Goal: Task Accomplishment & Management: Manage account settings

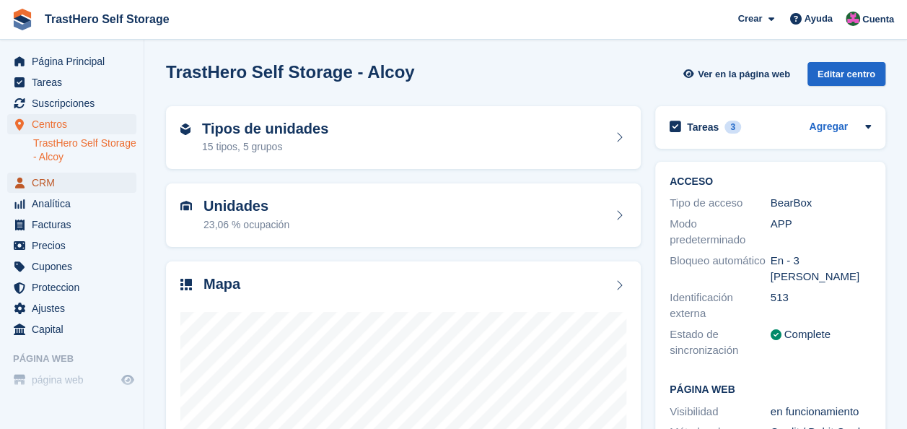
click at [52, 180] on span "CRM" at bounding box center [75, 182] width 87 height 20
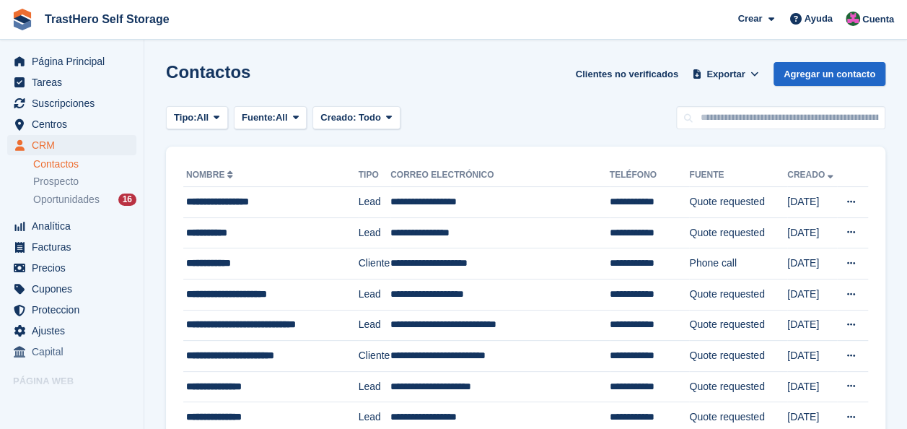
click at [70, 201] on span "Oportunidades" at bounding box center [66, 200] width 66 height 14
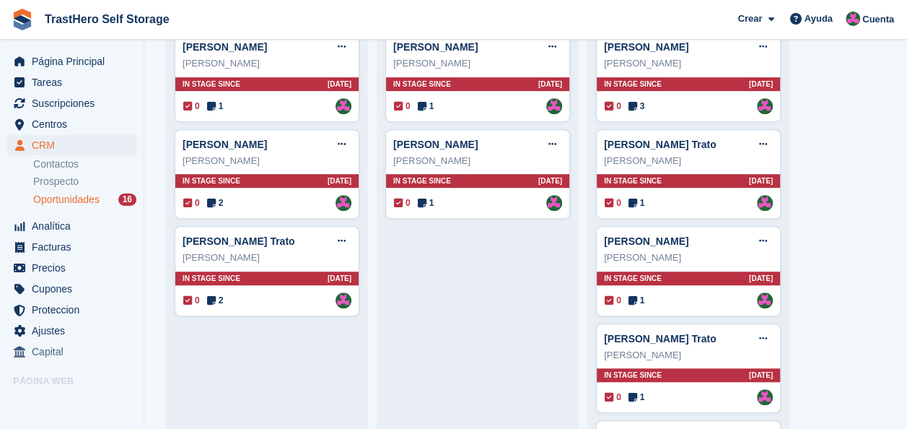
scroll to position [375, 0]
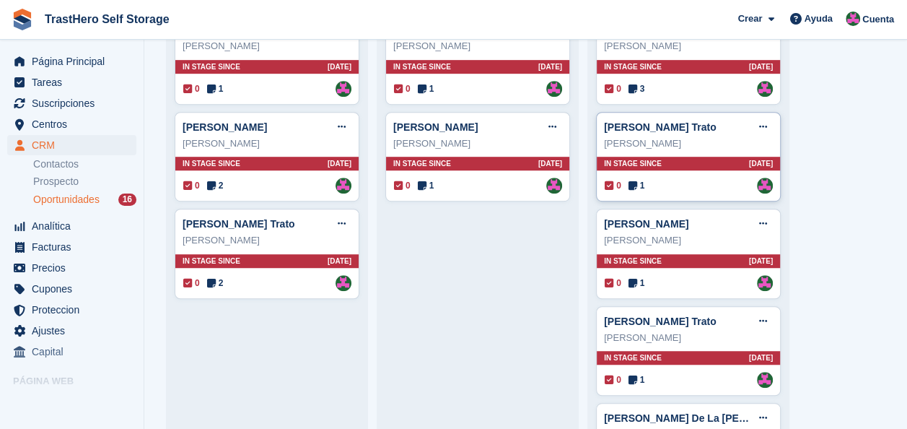
click at [695, 197] on div "Josefa Martínez Castaño Trato Editar trato Marcar como ganado Marcar como perdi…" at bounding box center [688, 157] width 185 height 90
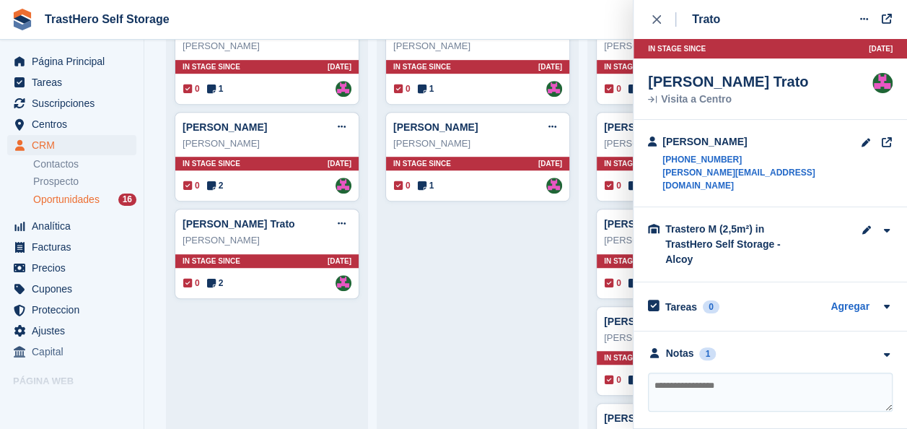
click at [741, 372] on textarea at bounding box center [770, 391] width 245 height 39
type textarea "**********"
click at [650, 26] on button "close" at bounding box center [664, 19] width 32 height 39
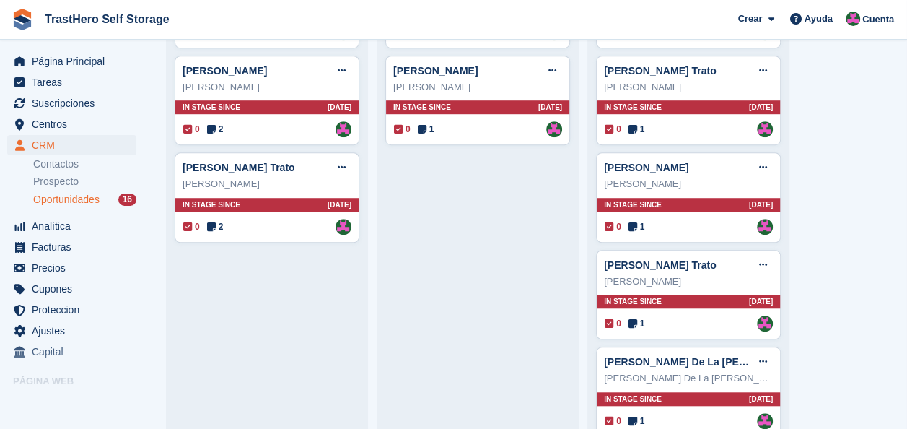
scroll to position [455, 0]
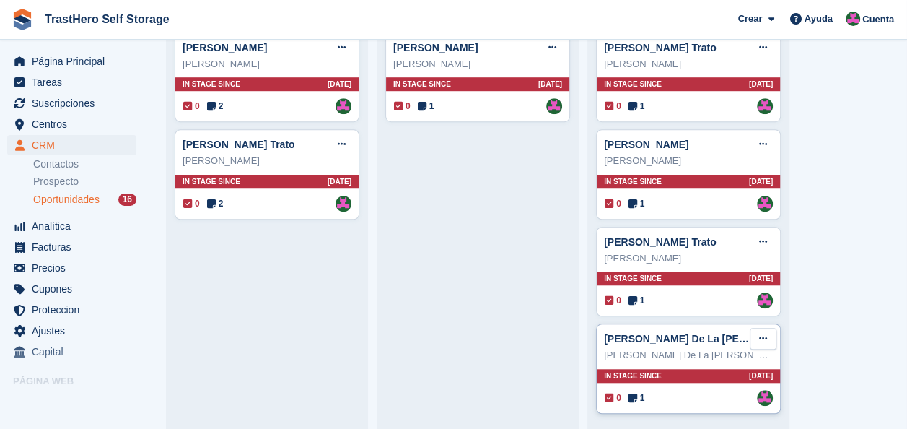
click at [762, 333] on icon at bounding box center [763, 337] width 8 height 9
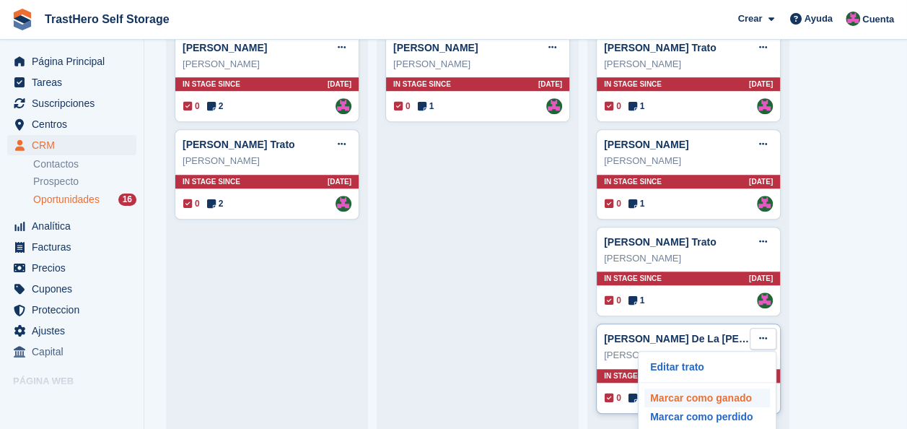
click at [676, 402] on p "Marcar como ganado" at bounding box center [707, 397] width 126 height 19
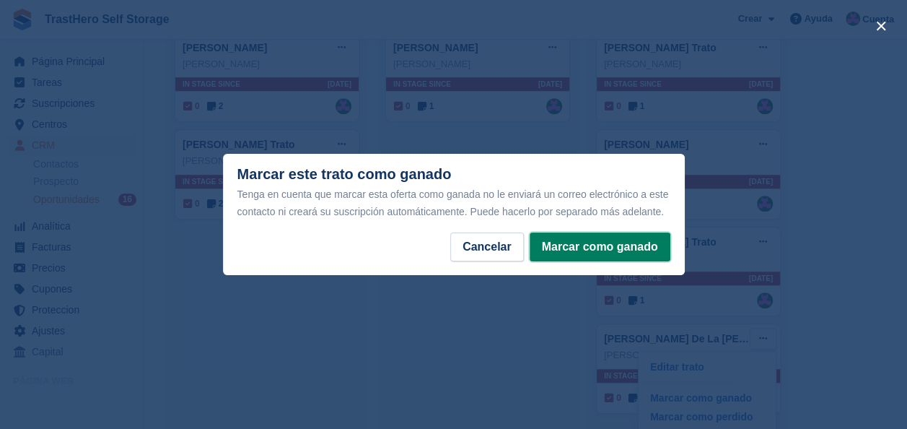
click at [618, 250] on button "Marcar como ganado" at bounding box center [600, 246] width 141 height 29
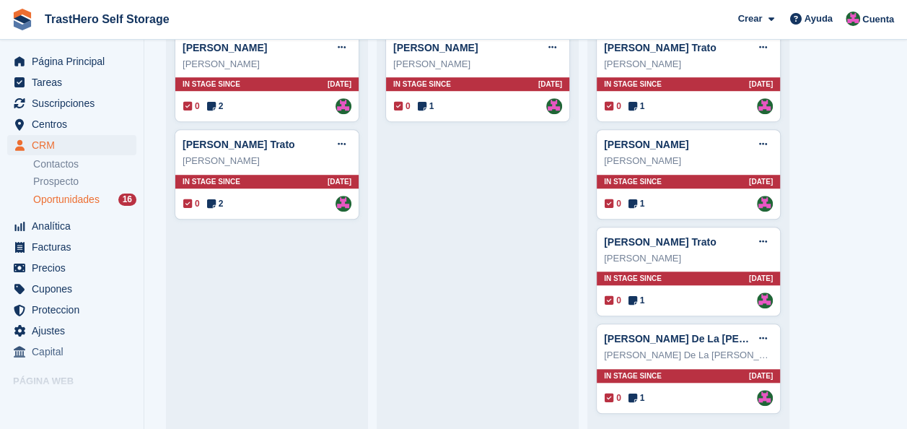
scroll to position [359, 0]
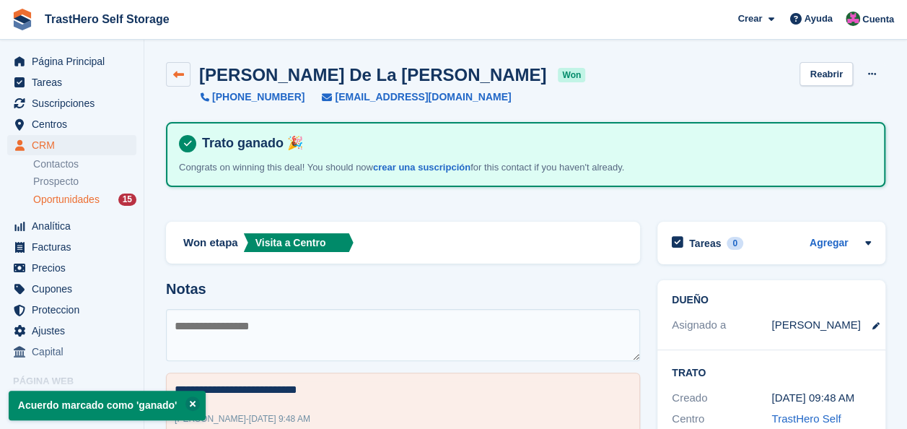
click at [183, 72] on icon at bounding box center [178, 74] width 11 height 11
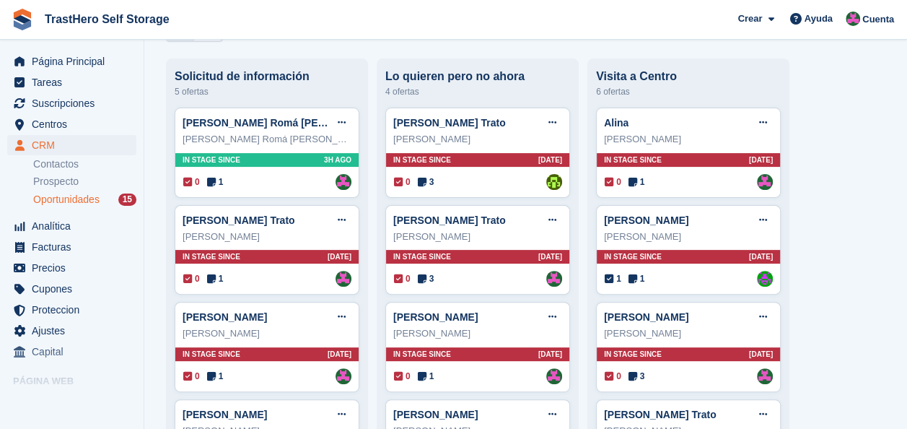
scroll to position [209, 0]
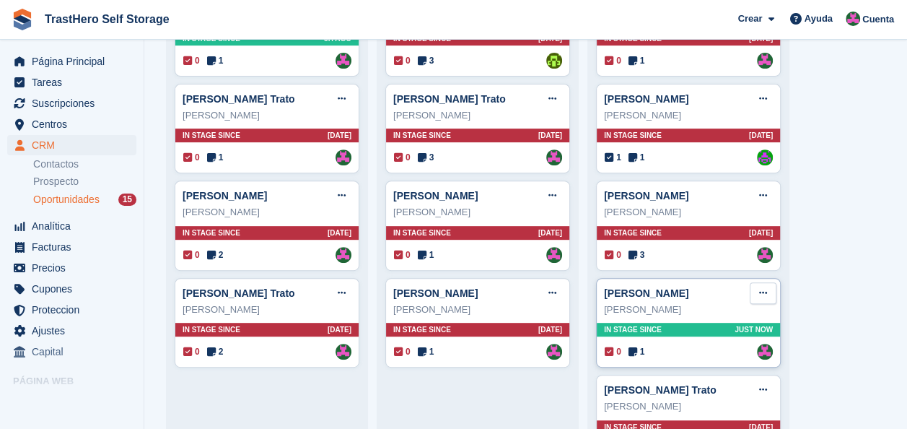
click at [769, 293] on button at bounding box center [763, 293] width 27 height 22
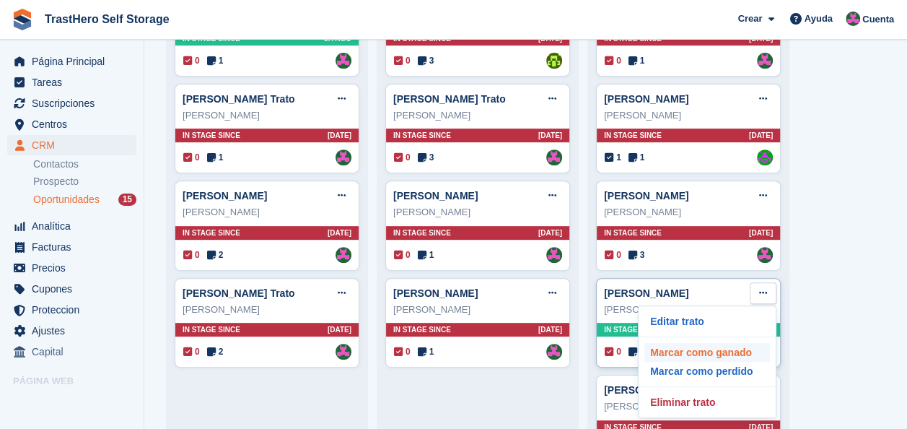
click at [684, 352] on p "Marcar como ganado" at bounding box center [707, 352] width 126 height 19
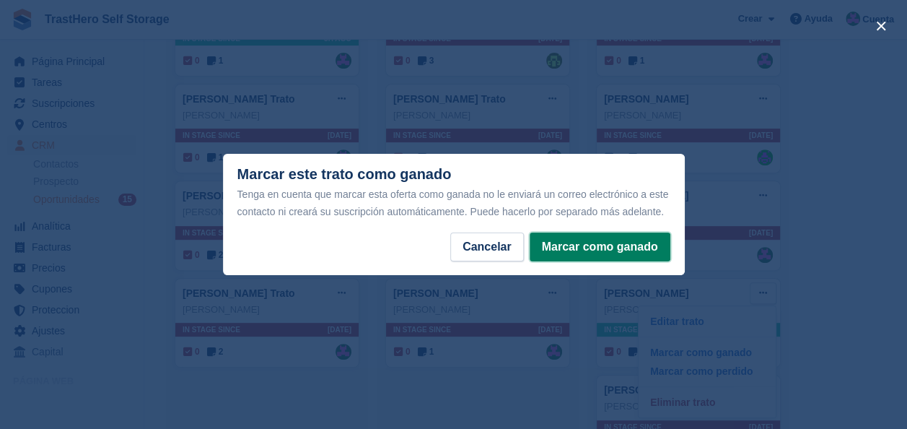
click at [647, 261] on button "Marcar como ganado" at bounding box center [600, 246] width 141 height 29
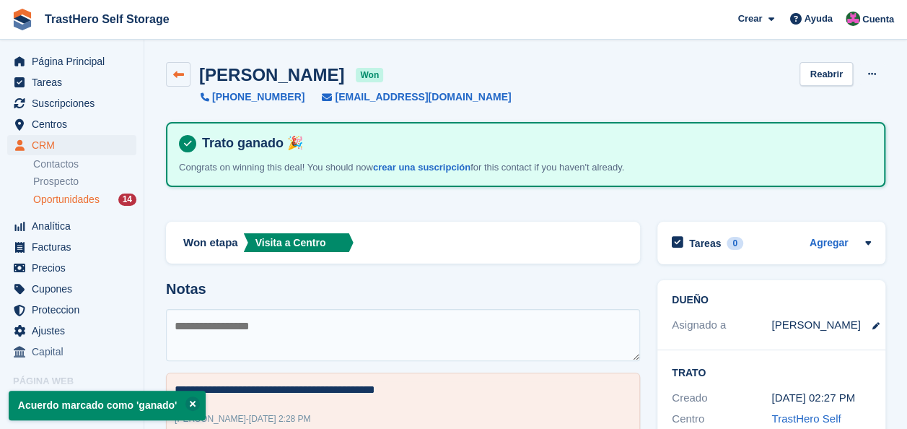
click at [173, 76] on icon at bounding box center [178, 74] width 11 height 11
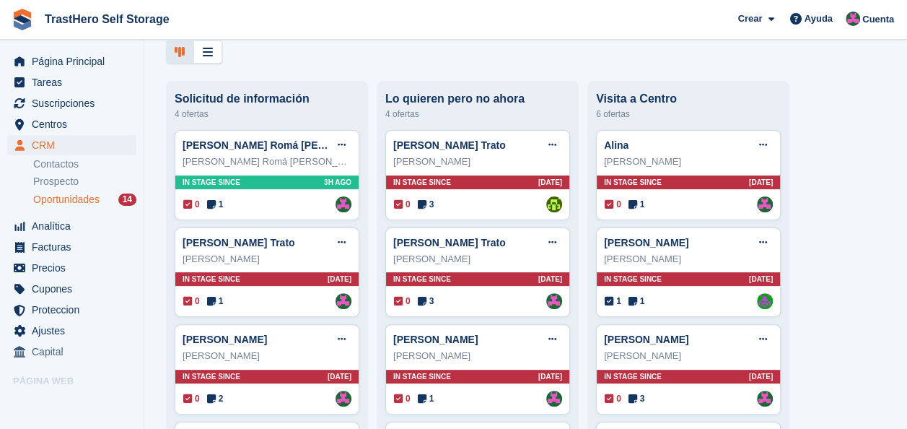
scroll to position [67, 0]
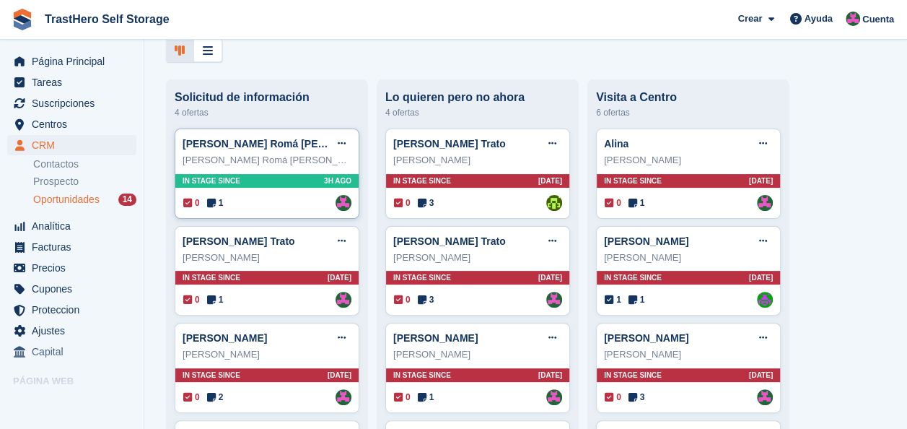
click at [248, 200] on div "0 1 Asignado a Marua Grioui" at bounding box center [267, 203] width 168 height 16
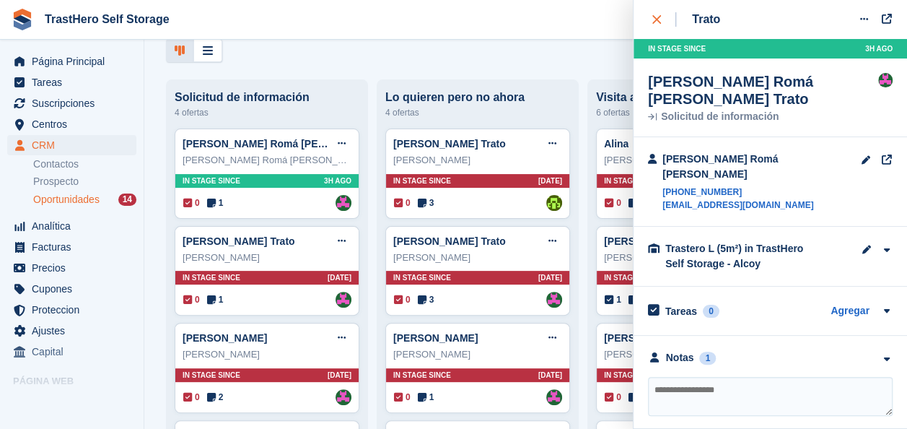
click at [657, 16] on icon "close" at bounding box center [656, 19] width 9 height 9
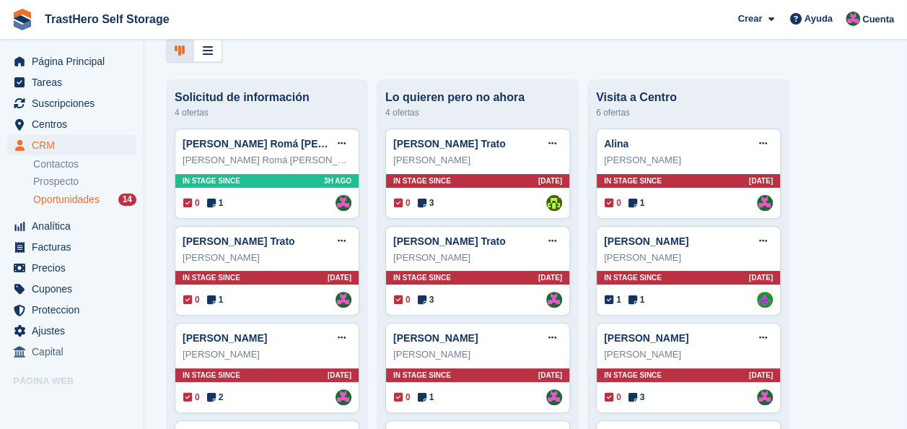
scroll to position [0, 0]
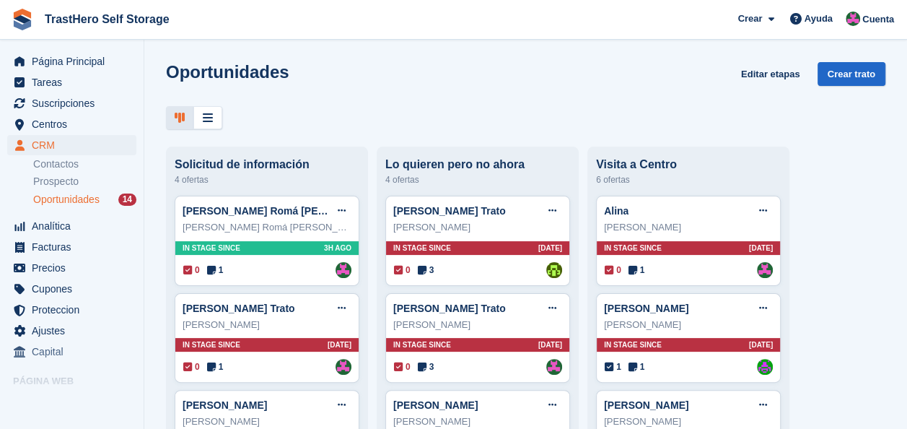
click at [180, 114] on icon at bounding box center [180, 118] width 10 height 12
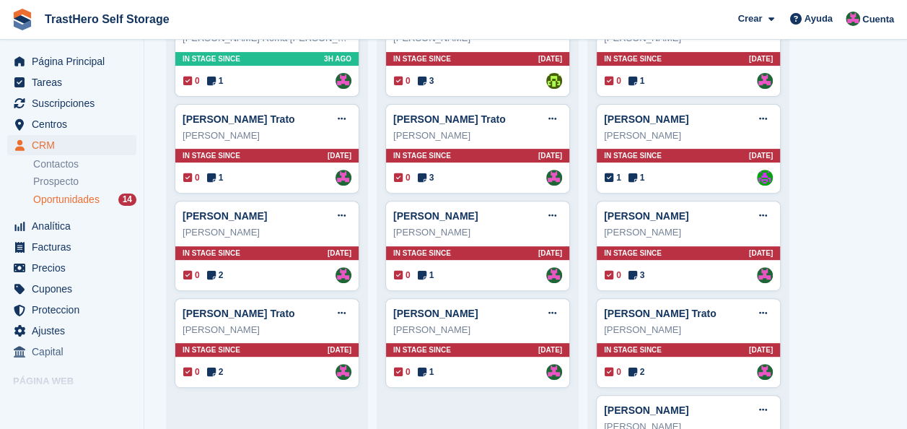
scroll to position [170, 0]
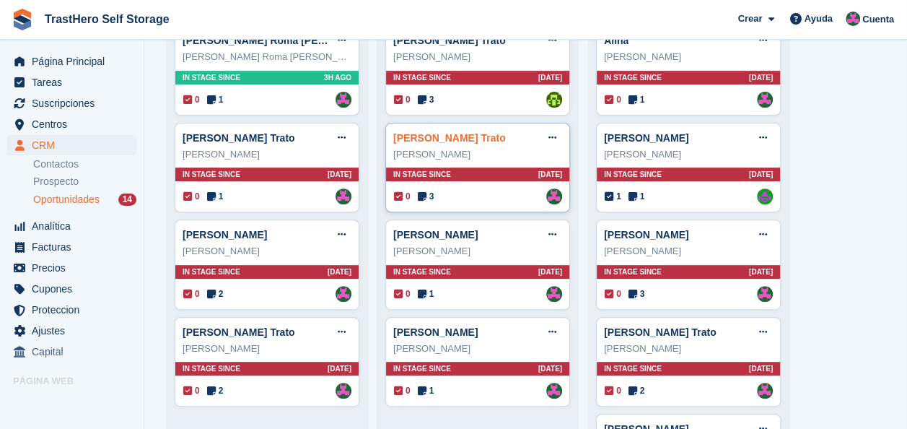
click at [450, 140] on link "GUZMAN BERNABEU LLACER Trato" at bounding box center [449, 138] width 113 height 12
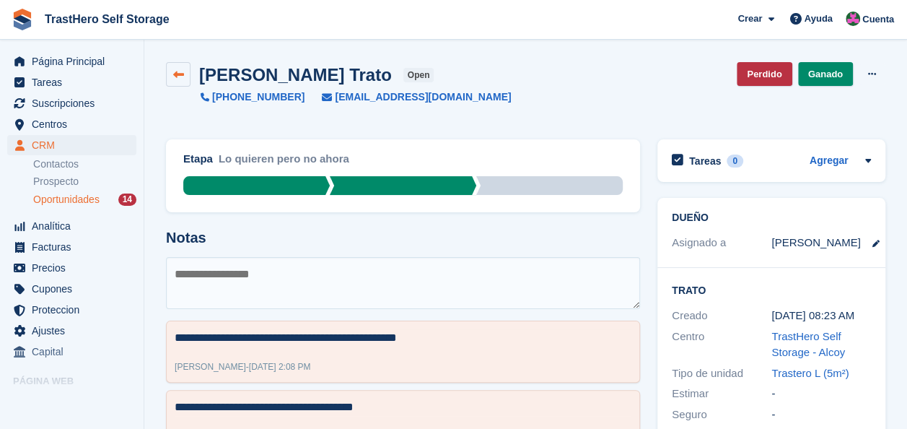
click at [176, 80] on link at bounding box center [178, 74] width 25 height 25
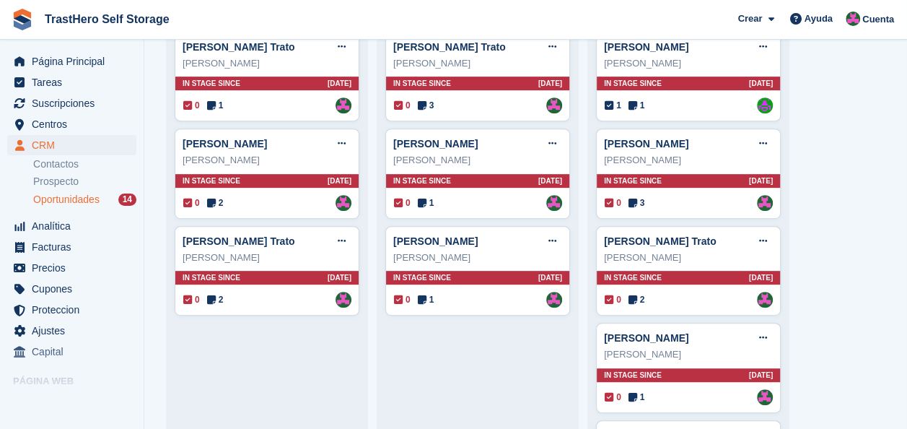
scroll to position [263, 0]
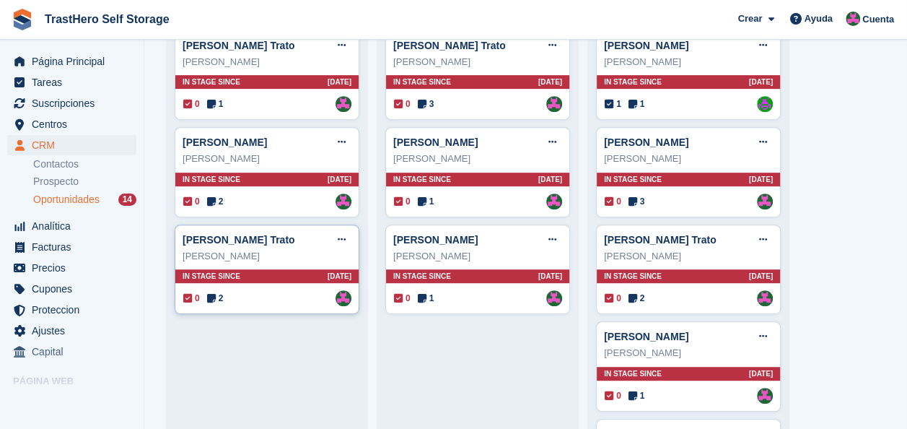
click at [290, 250] on div "Carlos Lloret" at bounding box center [267, 256] width 169 height 14
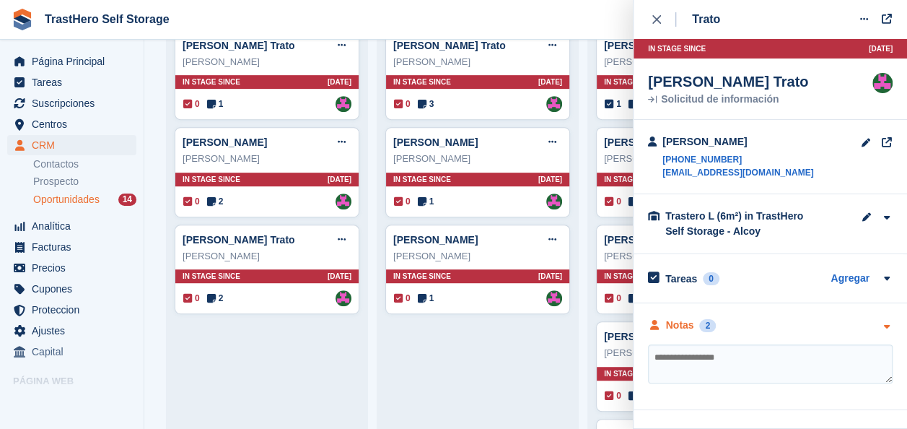
click at [673, 328] on div "Notas" at bounding box center [680, 325] width 28 height 15
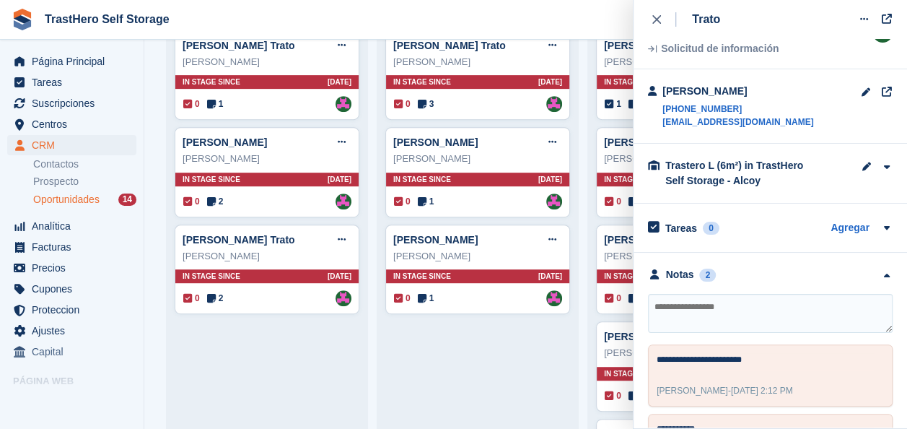
scroll to position [51, 0]
click at [664, 9] on button "close" at bounding box center [664, 19] width 32 height 39
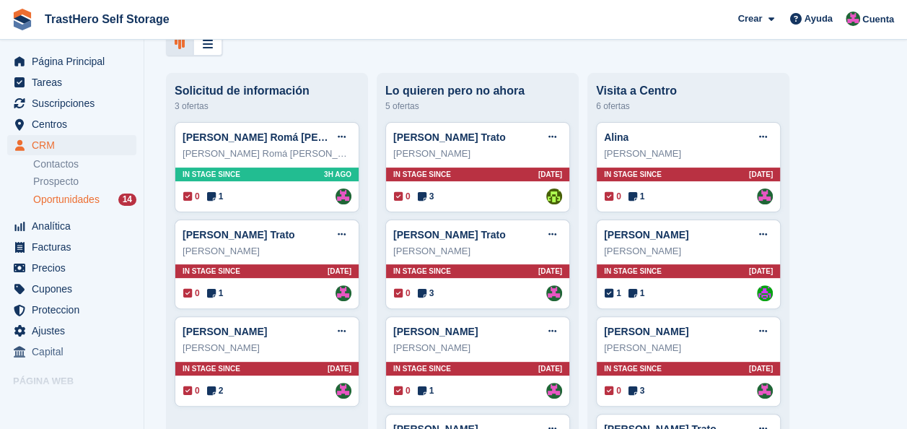
scroll to position [69, 0]
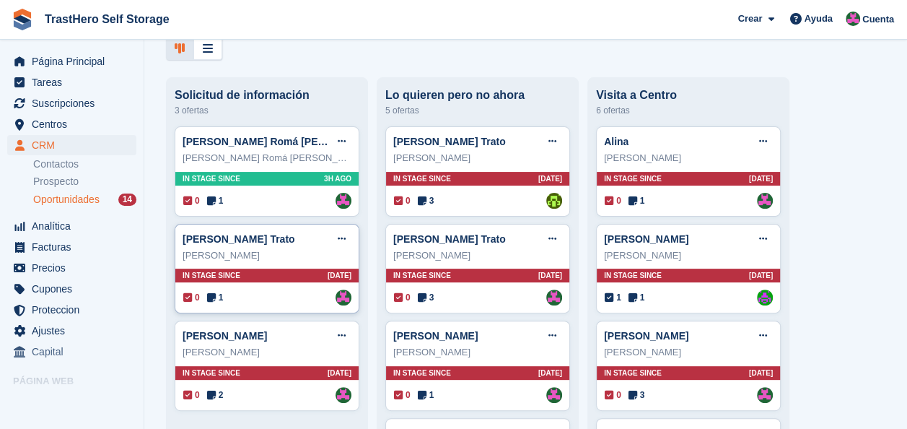
click at [229, 303] on div "0 1 Asignado a Marua Grioui" at bounding box center [267, 297] width 168 height 16
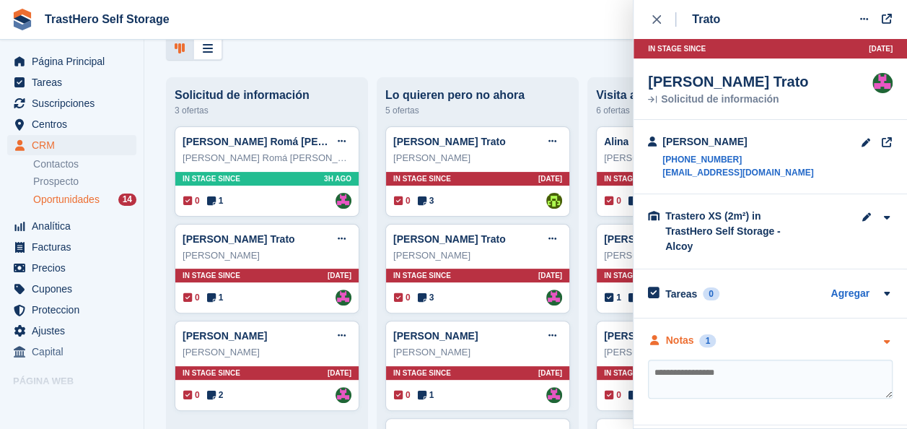
click at [735, 333] on div "Notas 1" at bounding box center [770, 340] width 245 height 15
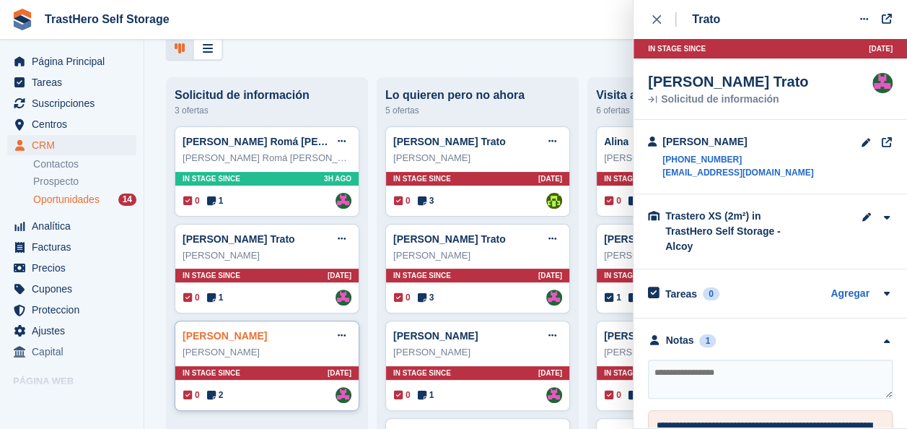
click at [243, 338] on link "Enrique Gisbert Gutierrez Trato" at bounding box center [225, 336] width 84 height 12
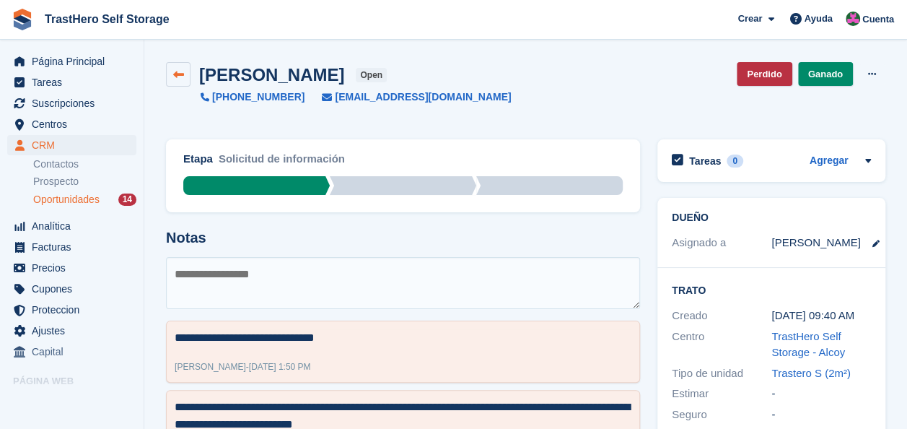
click at [169, 68] on link at bounding box center [178, 74] width 25 height 25
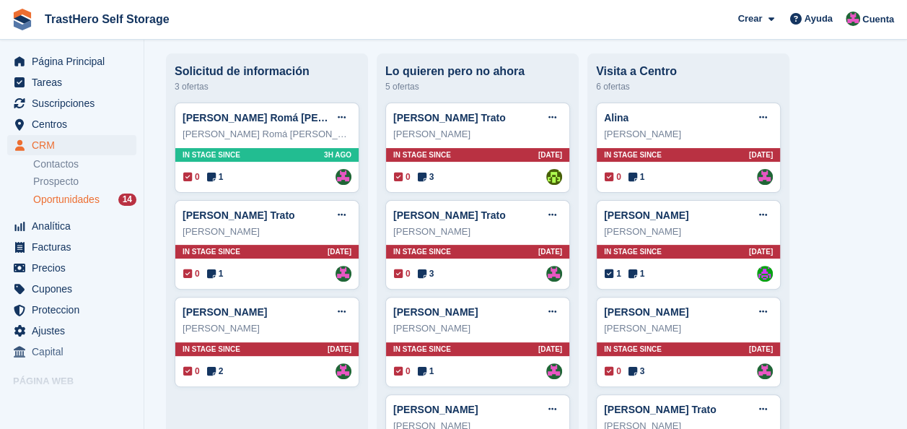
scroll to position [136, 0]
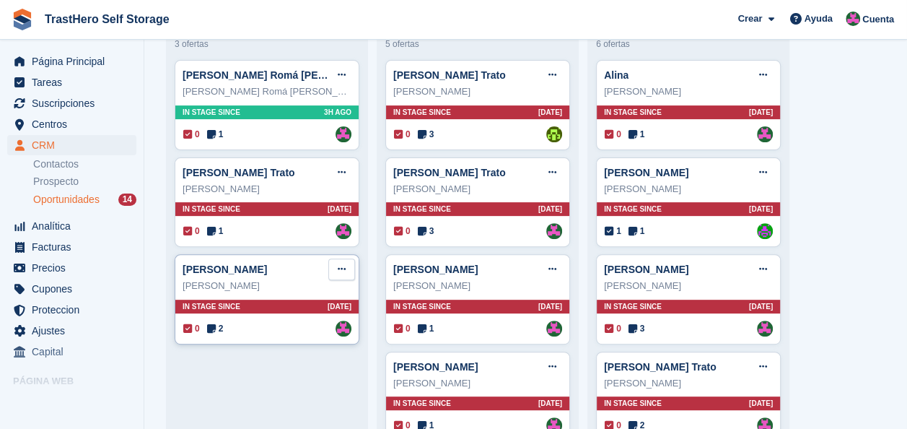
click at [336, 277] on button at bounding box center [341, 269] width 27 height 22
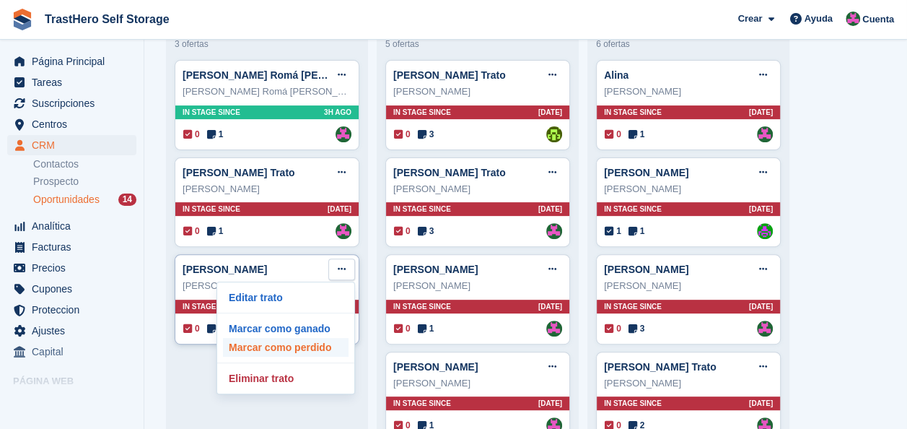
click at [277, 352] on p "Marcar como perdido" at bounding box center [286, 347] width 126 height 19
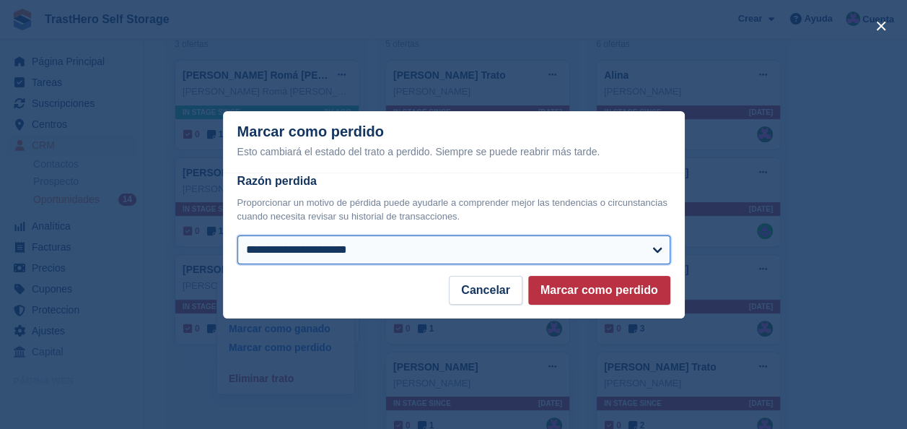
click at [419, 240] on select "**********" at bounding box center [453, 249] width 433 height 29
select select "**********"
click at [237, 236] on select "**********" at bounding box center [453, 249] width 433 height 29
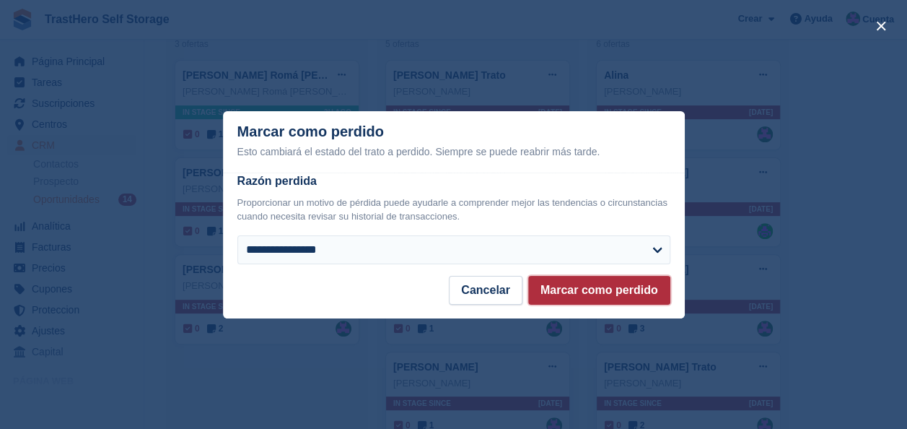
click at [641, 281] on button "Marcar como perdido" at bounding box center [599, 290] width 142 height 29
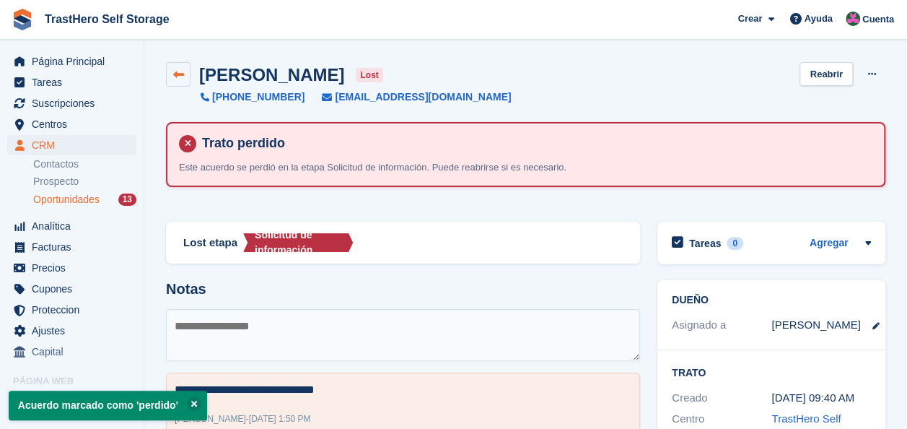
click at [185, 71] on link at bounding box center [178, 74] width 25 height 25
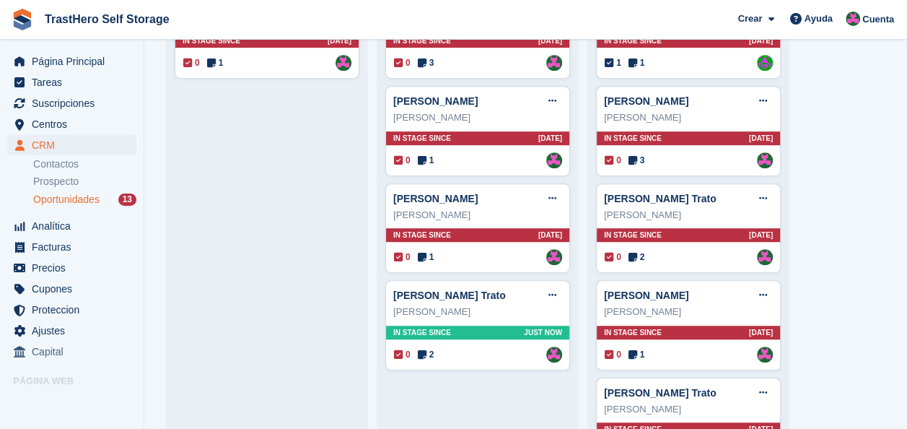
scroll to position [359, 0]
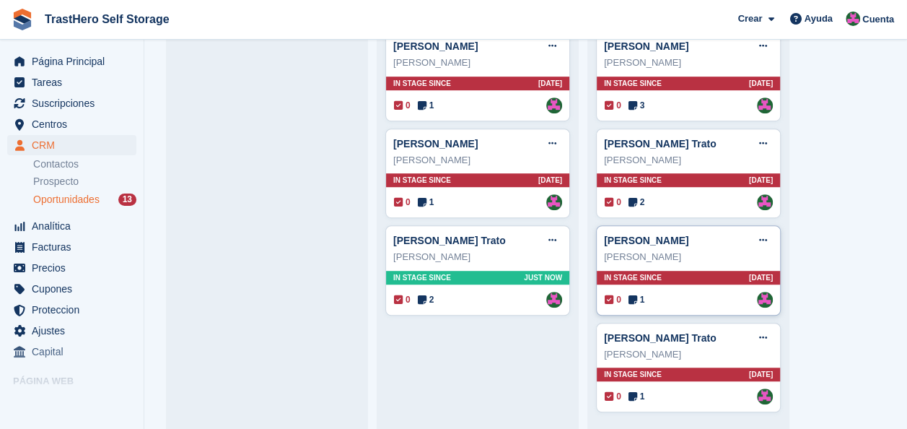
click at [704, 289] on div "María Ángeles Ostiz Trato Editar trato Marcar como ganado Marcar como perdido E…" at bounding box center [688, 270] width 185 height 90
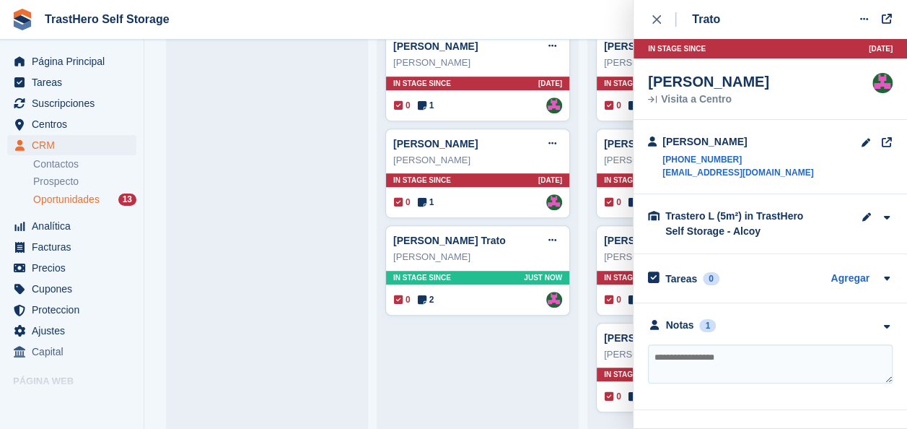
click at [512, 358] on div "Jorge Tortosa Trato Editar trato Marcar como ganado Marcar como perdido Elimina…" at bounding box center [477, 128] width 185 height 582
click at [665, 17] on div "close" at bounding box center [664, 19] width 24 height 14
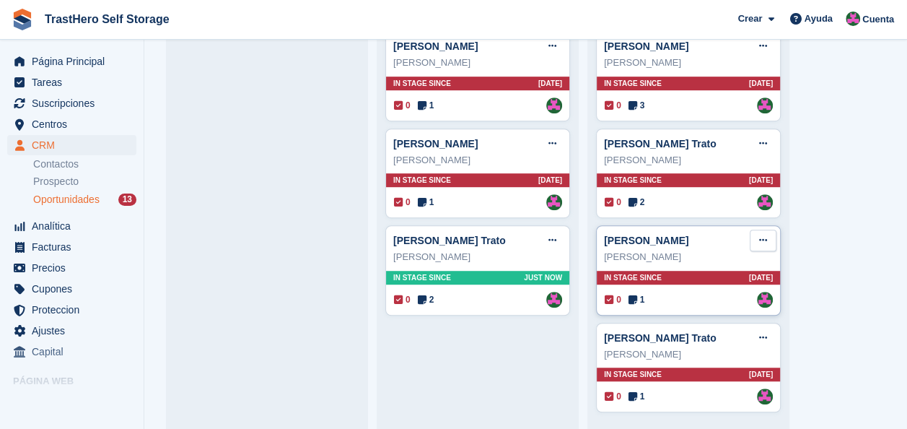
click at [769, 240] on button at bounding box center [763, 240] width 27 height 22
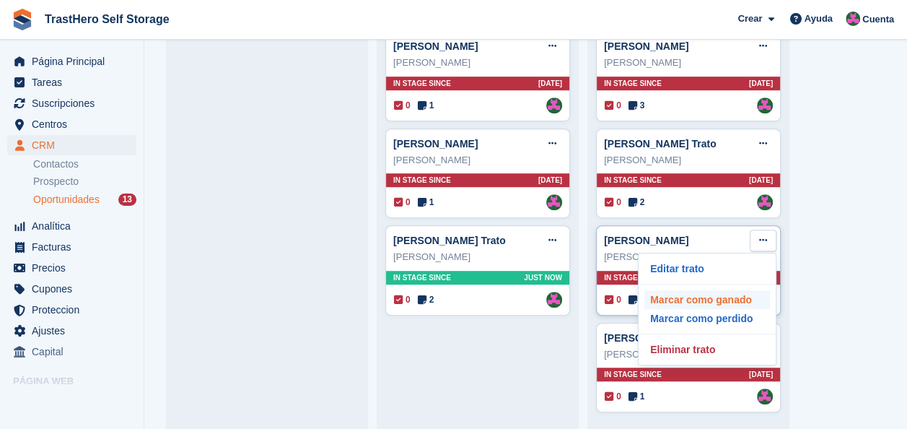
click at [673, 296] on p "Marcar como ganado" at bounding box center [707, 299] width 126 height 19
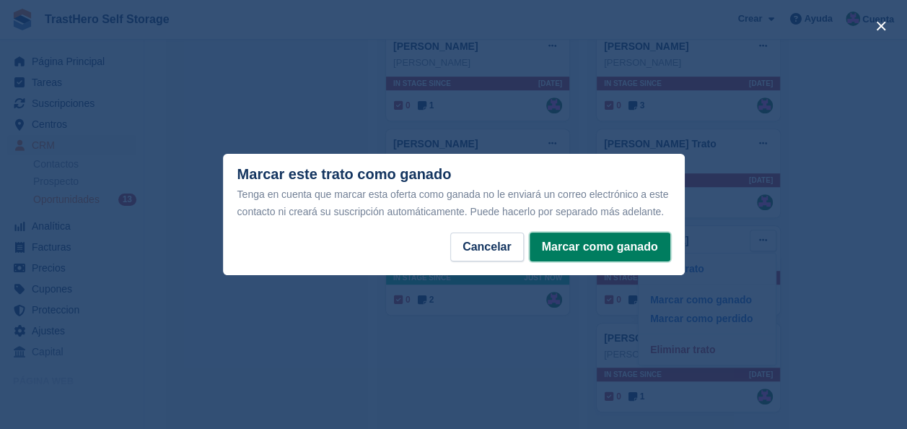
click at [622, 237] on button "Marcar como ganado" at bounding box center [600, 246] width 141 height 29
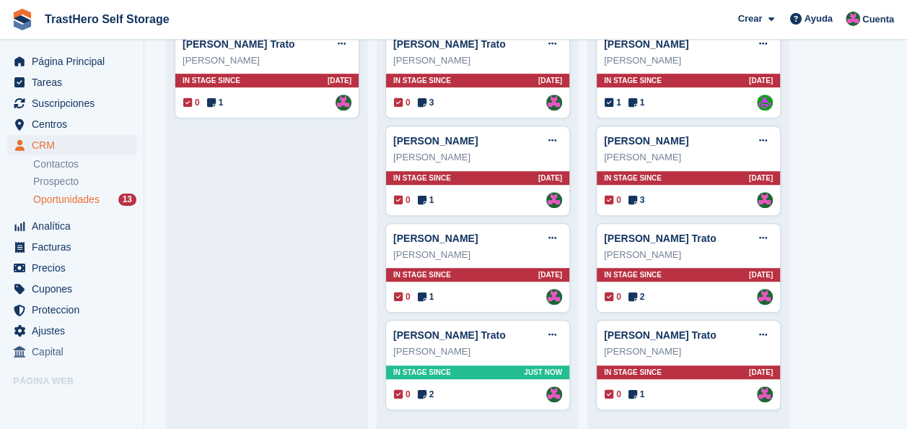
scroll to position [263, 0]
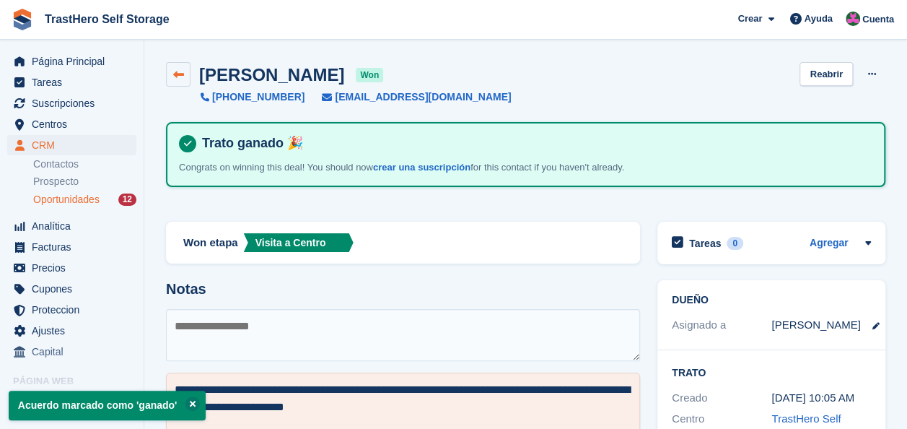
click at [175, 74] on icon at bounding box center [178, 74] width 11 height 11
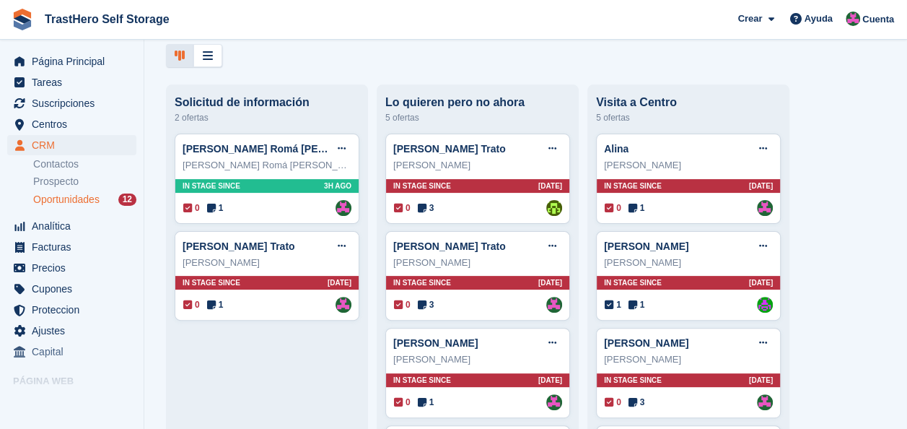
scroll to position [71, 0]
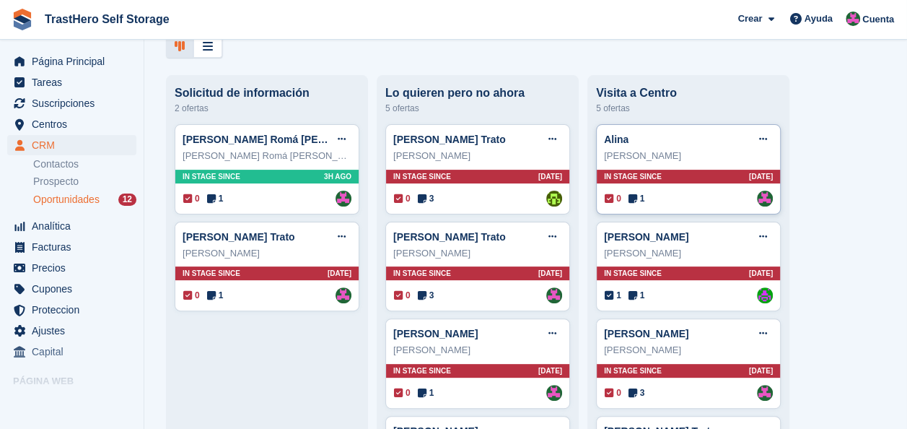
click at [678, 157] on div "Alina Bareno" at bounding box center [688, 156] width 169 height 14
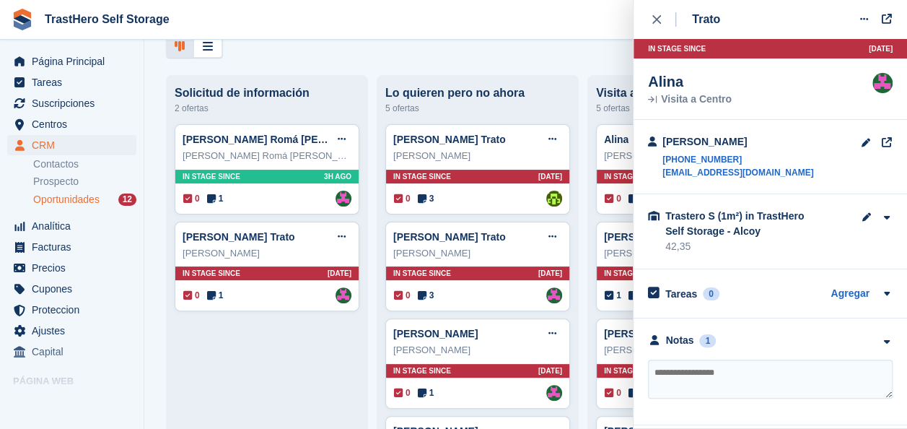
click at [717, 382] on textarea at bounding box center [770, 378] width 245 height 39
type textarea "*"
click at [663, 14] on div "close" at bounding box center [664, 19] width 24 height 14
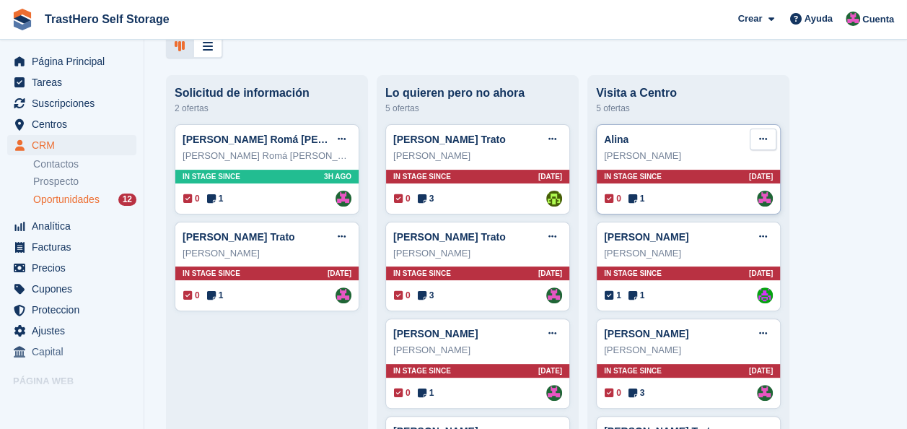
click at [772, 144] on button at bounding box center [763, 139] width 27 height 22
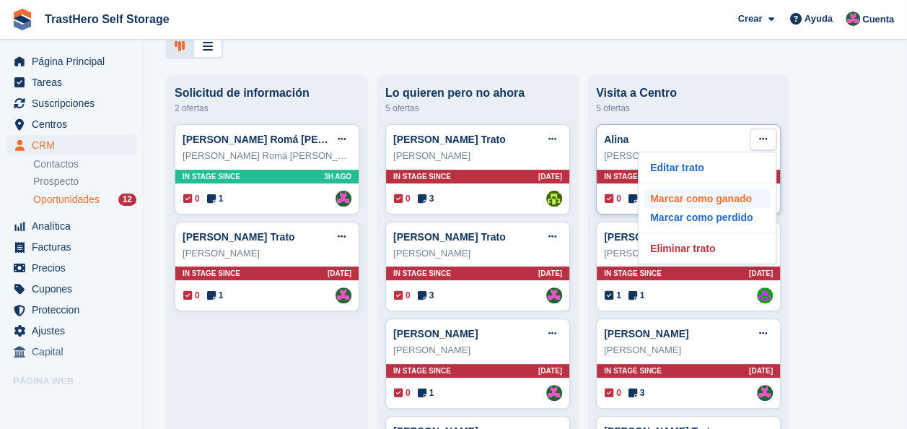
click at [661, 202] on p "Marcar como ganado" at bounding box center [707, 198] width 126 height 19
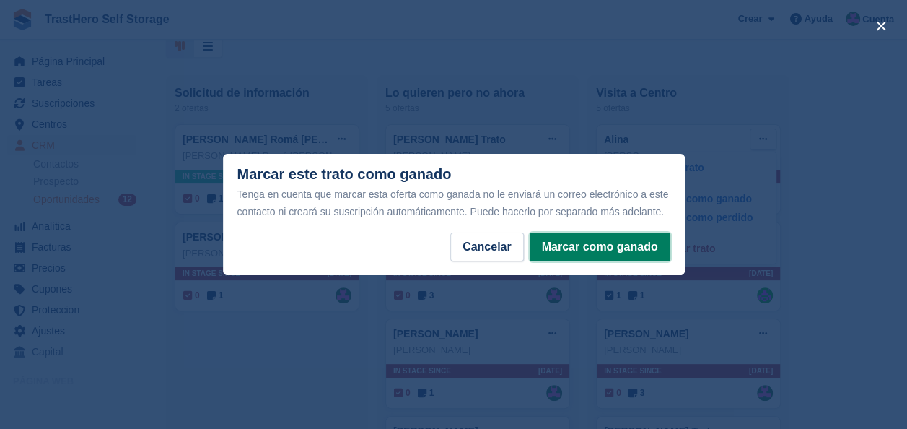
click at [595, 253] on button "Marcar como ganado" at bounding box center [600, 246] width 141 height 29
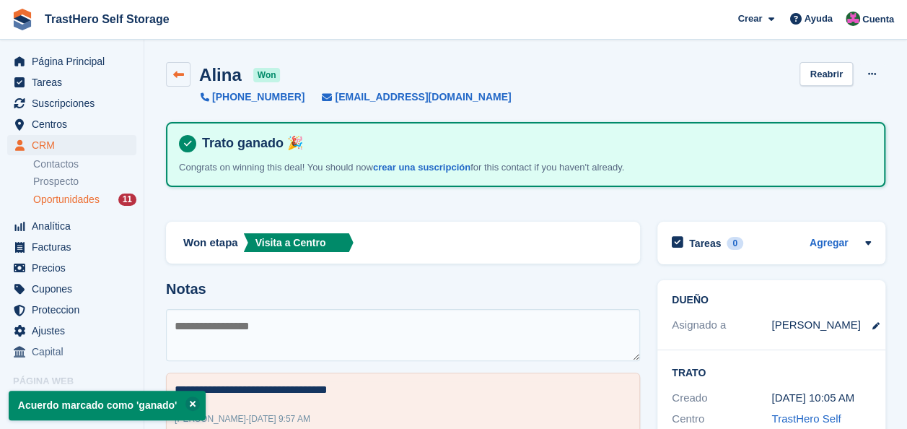
click at [189, 69] on link at bounding box center [178, 74] width 25 height 25
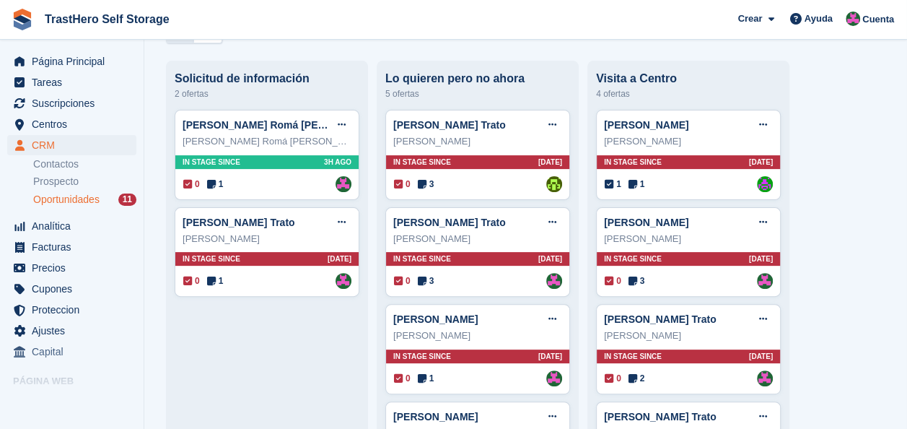
scroll to position [87, 0]
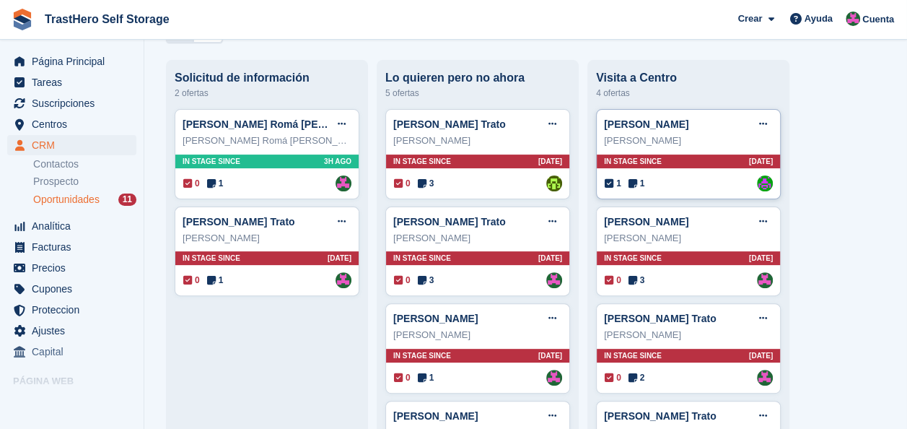
click at [689, 172] on div "Maria Isabel López Bordera Trato Editar trato Marcar como ganado Marcar como pe…" at bounding box center [688, 154] width 185 height 90
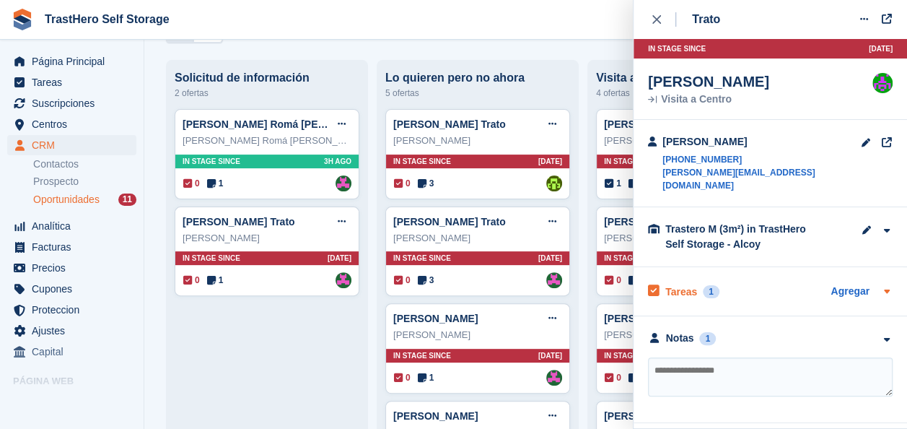
click at [672, 281] on div "Tareas 1" at bounding box center [683, 290] width 71 height 19
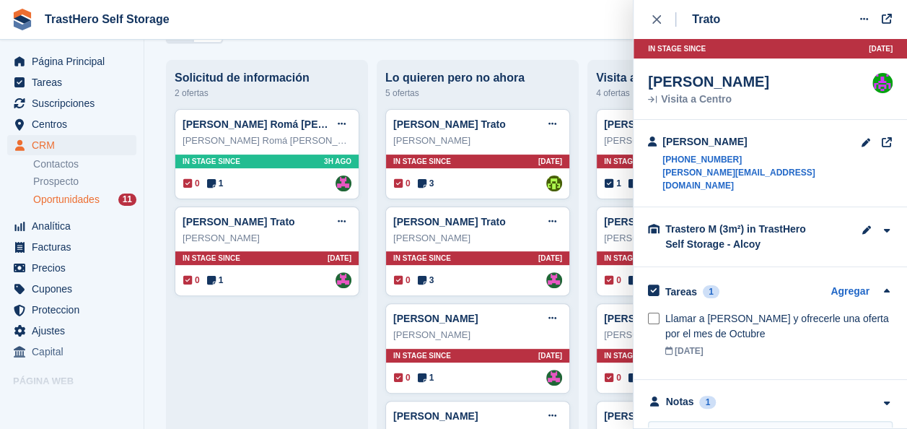
click at [529, 46] on div "Oportunidades Editar etapas Crear trato Solicitud de información 2 ofertas Isab…" at bounding box center [525, 214] width 763 height 429
click at [658, 19] on icon "close" at bounding box center [656, 19] width 9 height 9
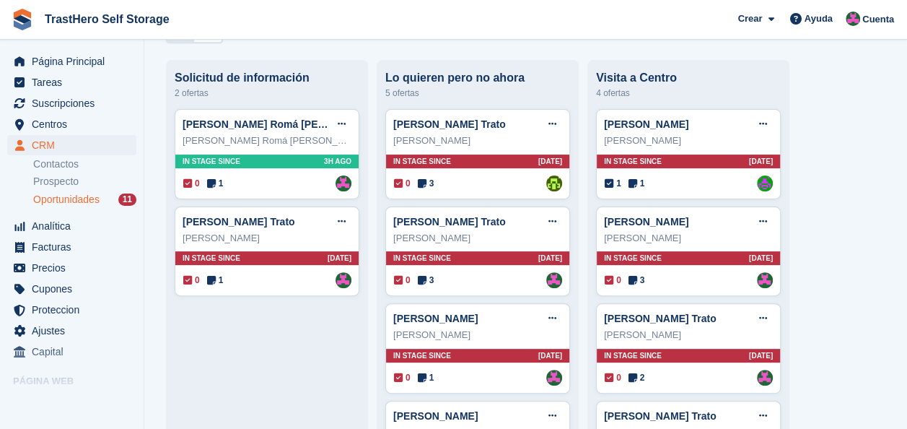
scroll to position [0, 0]
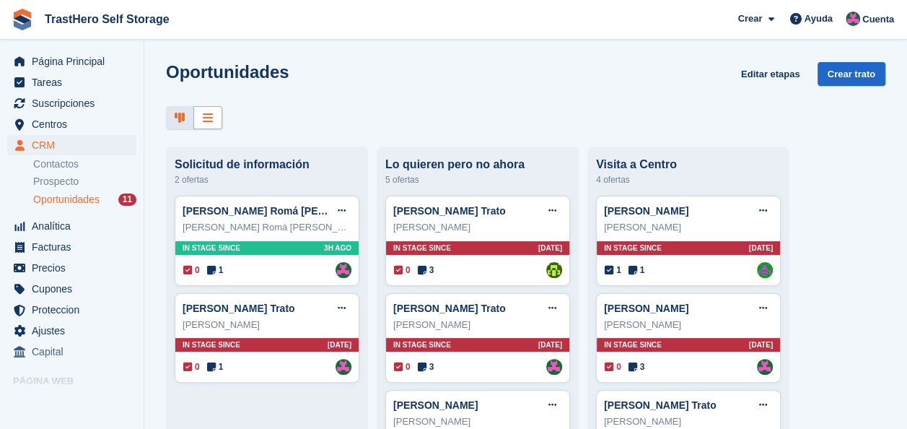
click at [216, 112] on div at bounding box center [207, 118] width 29 height 24
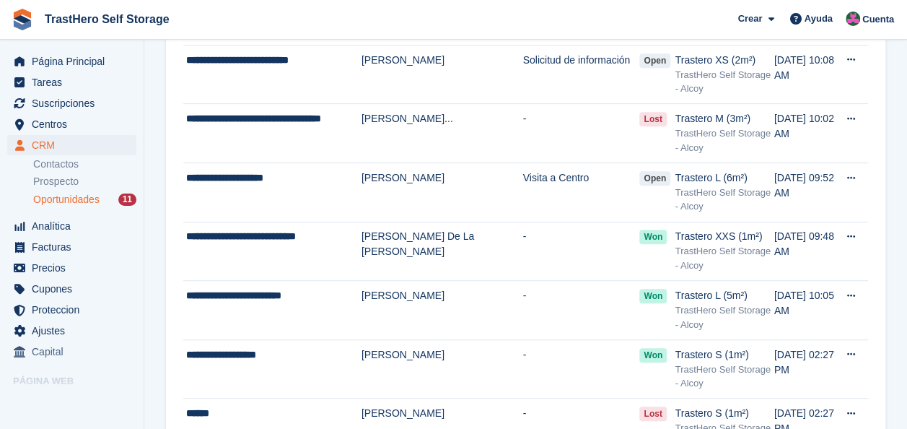
scroll to position [339, 0]
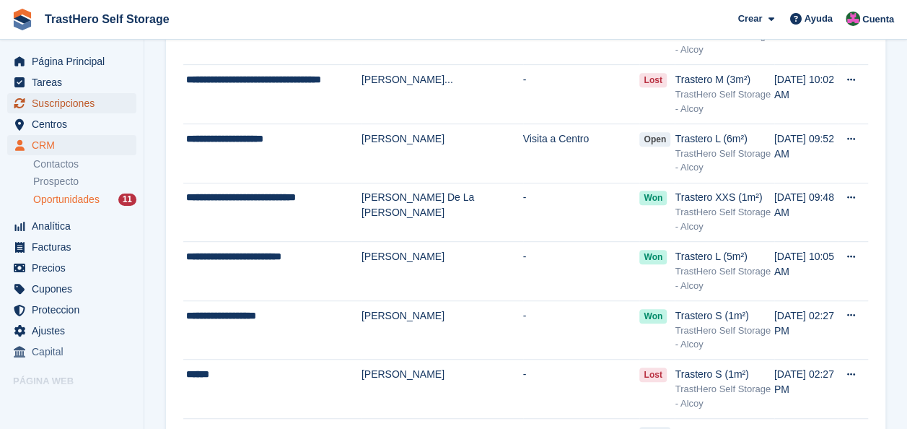
click at [89, 104] on span "Suscripciones" at bounding box center [75, 103] width 87 height 20
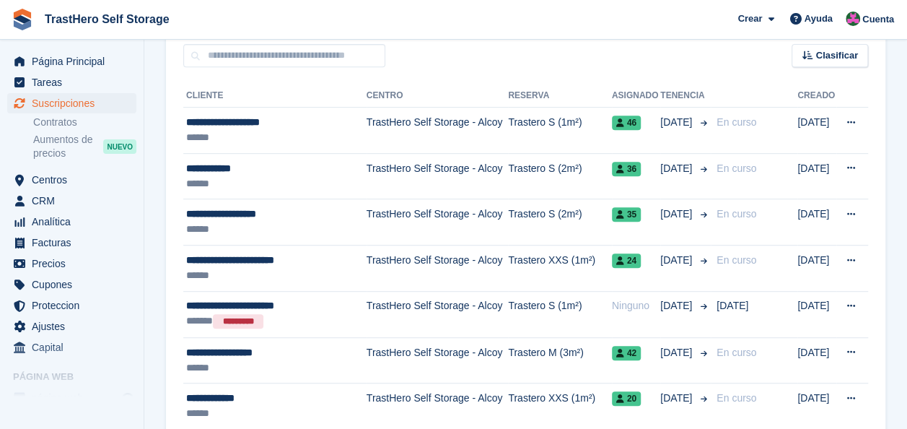
scroll to position [300, 0]
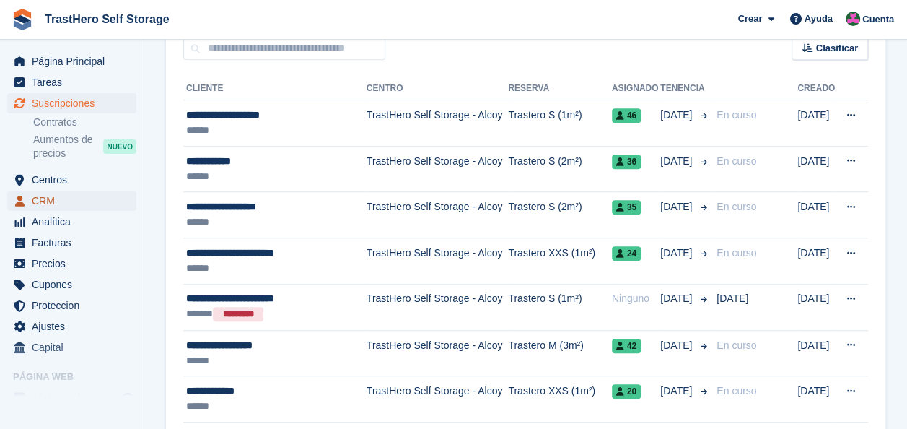
click at [46, 192] on span "CRM" at bounding box center [75, 201] width 87 height 20
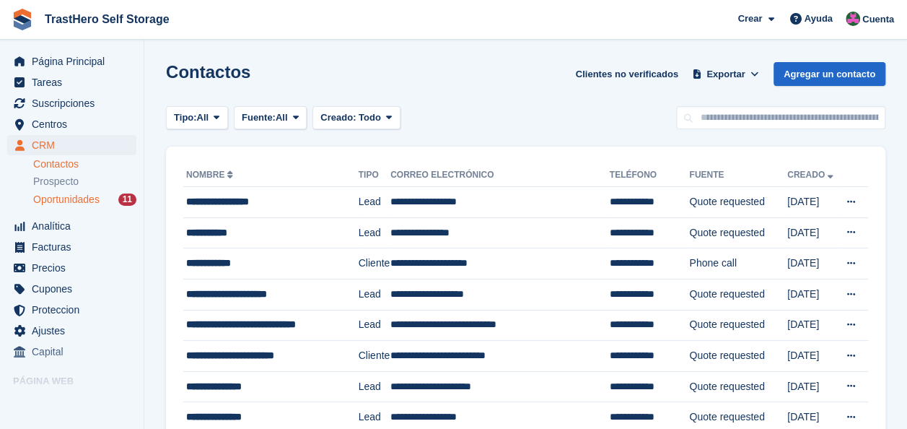
click at [91, 200] on span "Oportunidades" at bounding box center [66, 200] width 66 height 14
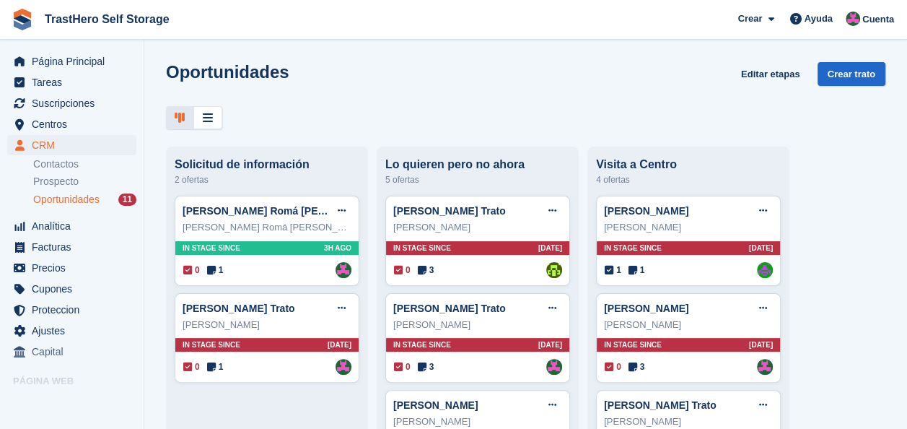
scroll to position [21, 0]
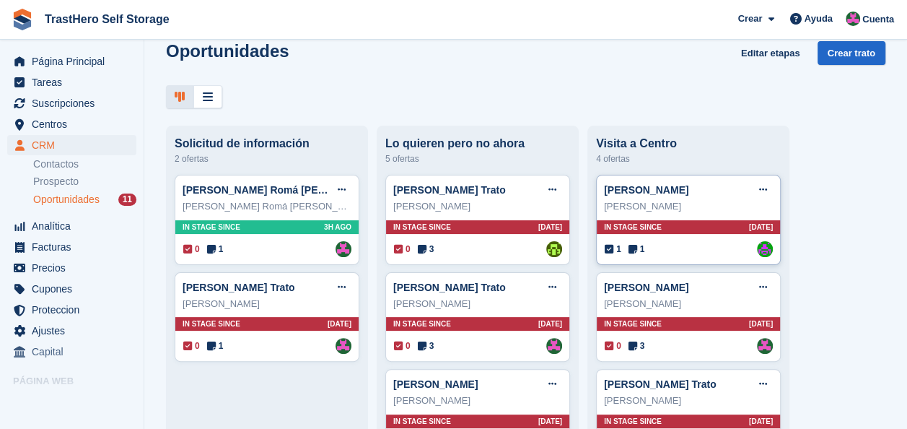
click at [696, 217] on div "Maria Isabel López Bordera Trato Editar trato Marcar como ganado Marcar como pe…" at bounding box center [688, 220] width 185 height 90
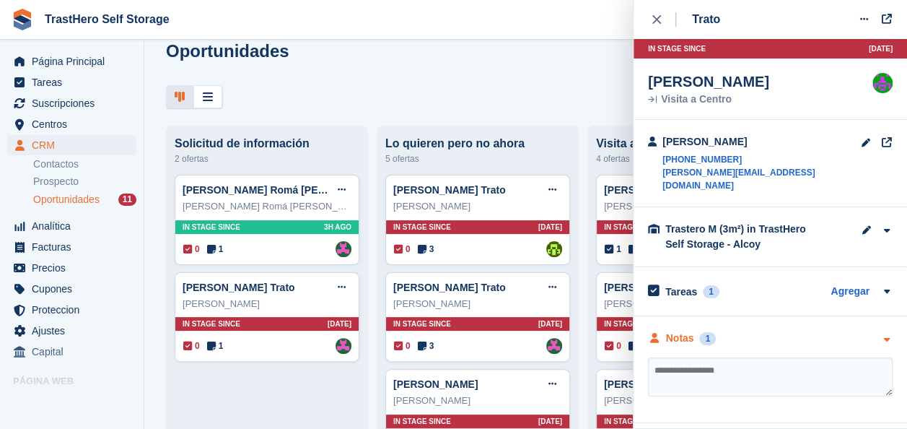
click at [666, 331] on div "Notas" at bounding box center [680, 338] width 28 height 15
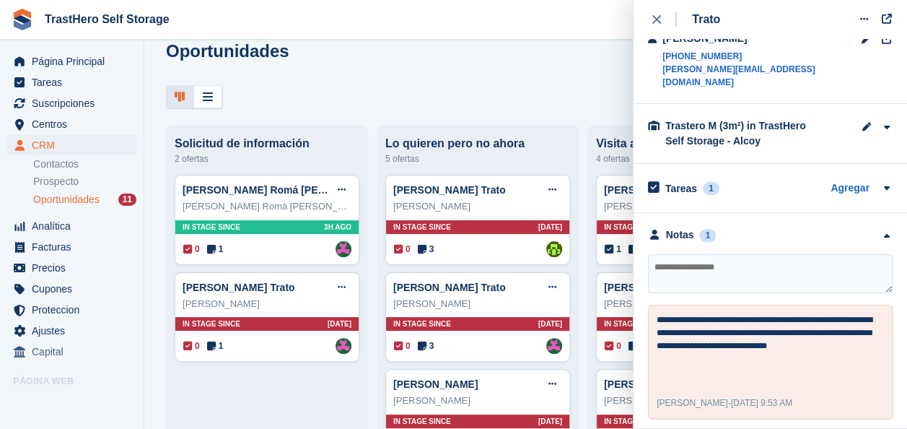
scroll to position [112, 0]
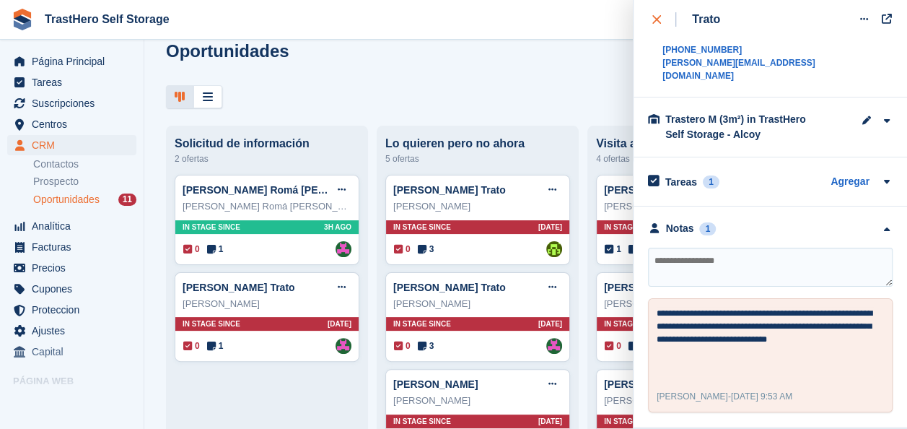
click at [654, 11] on button "close" at bounding box center [664, 19] width 32 height 39
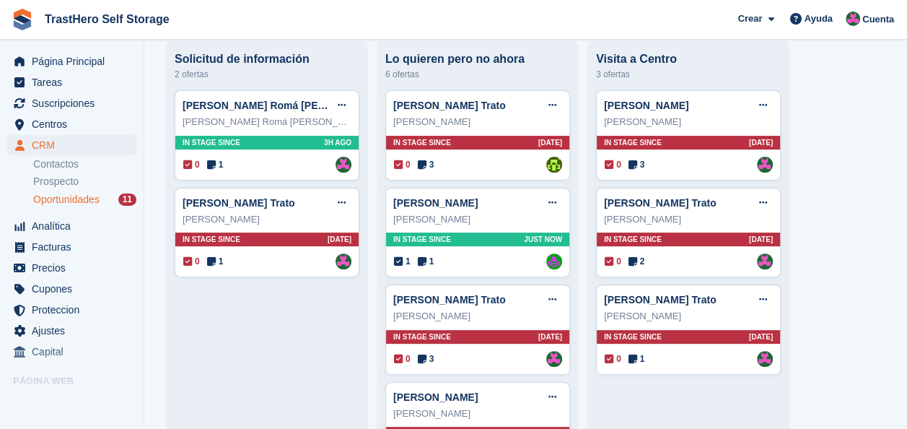
scroll to position [106, 0]
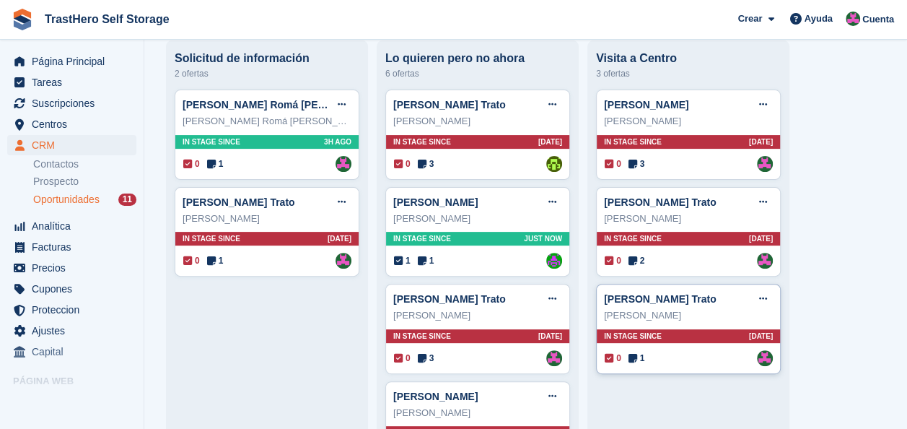
click at [660, 351] on div "0 1 Asignado a Marua Grioui" at bounding box center [689, 358] width 168 height 16
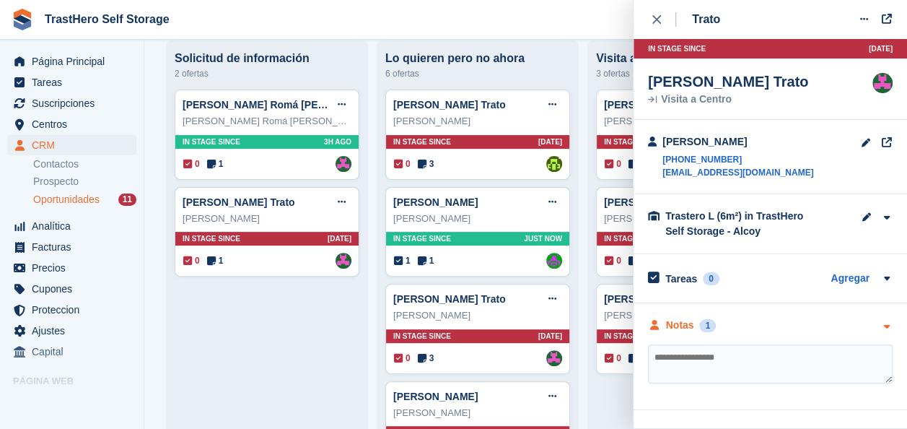
click at [678, 328] on div "Notas" at bounding box center [680, 325] width 28 height 15
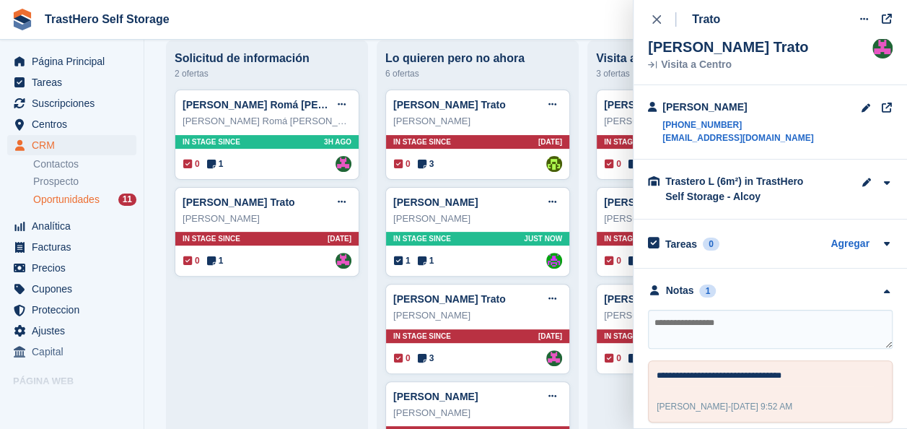
scroll to position [37, 0]
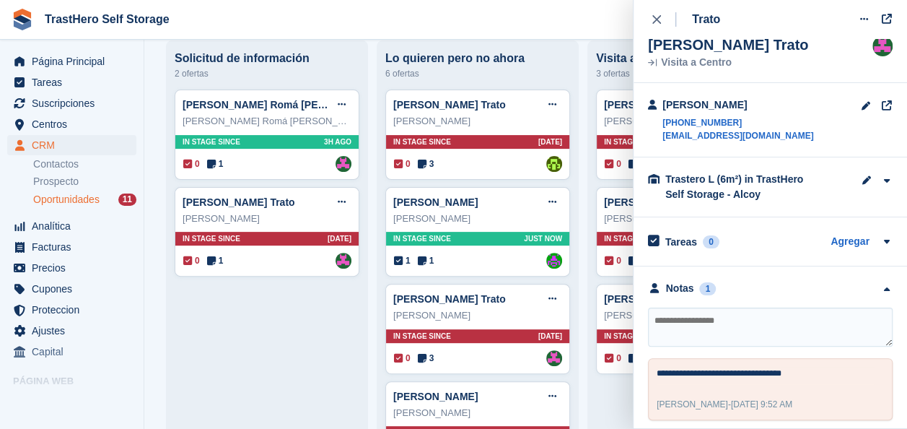
click at [284, 336] on div "Isabel Romá Ferre Trato Editar trato Marcar como ganado Marcar como perdido Eli…" at bounding box center [267, 380] width 185 height 582
click at [661, 28] on button "close" at bounding box center [664, 19] width 32 height 39
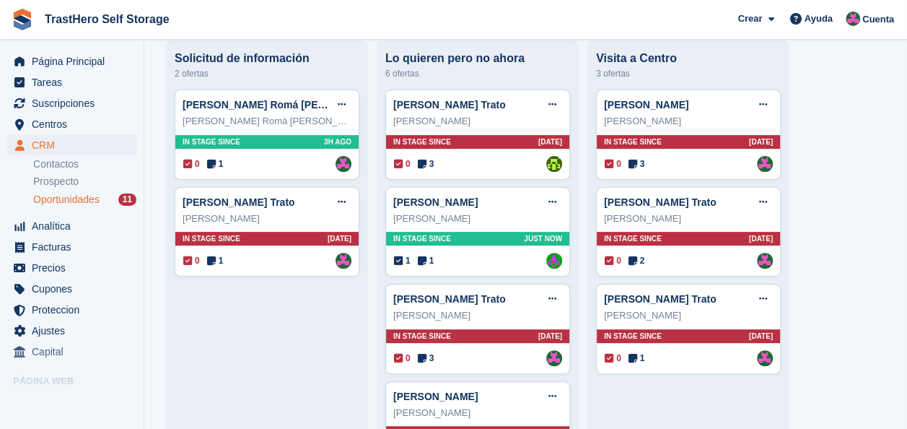
scroll to position [0, 0]
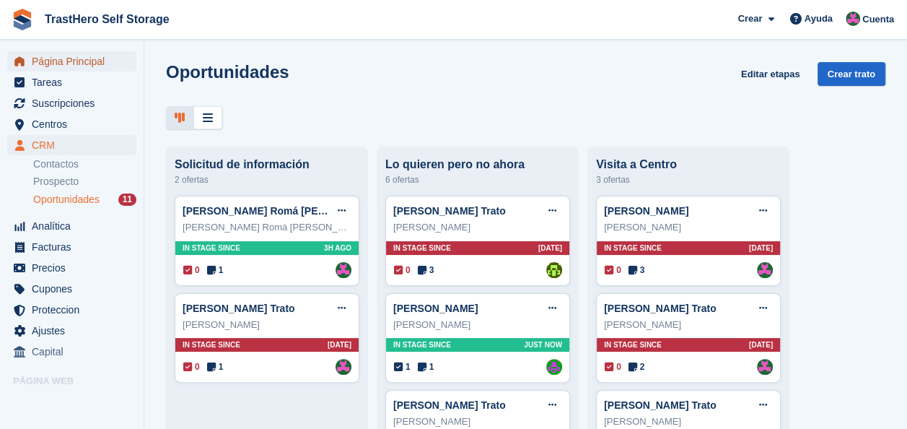
click at [66, 62] on span "Página Principal" at bounding box center [75, 61] width 87 height 20
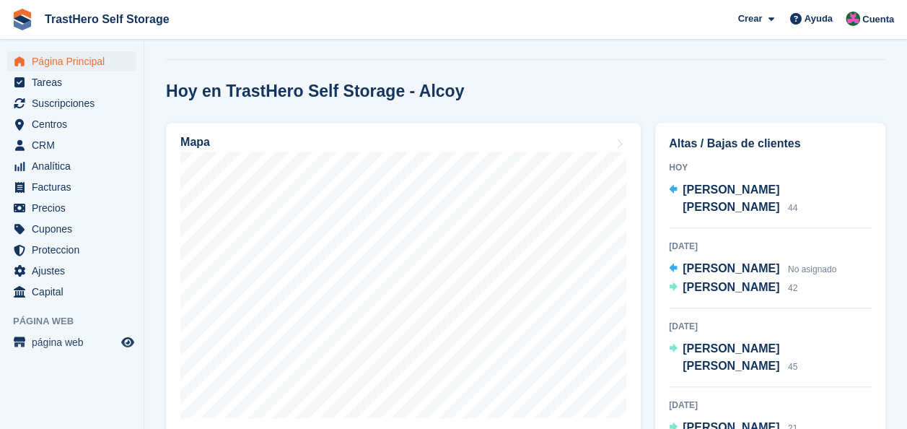
scroll to position [439, 0]
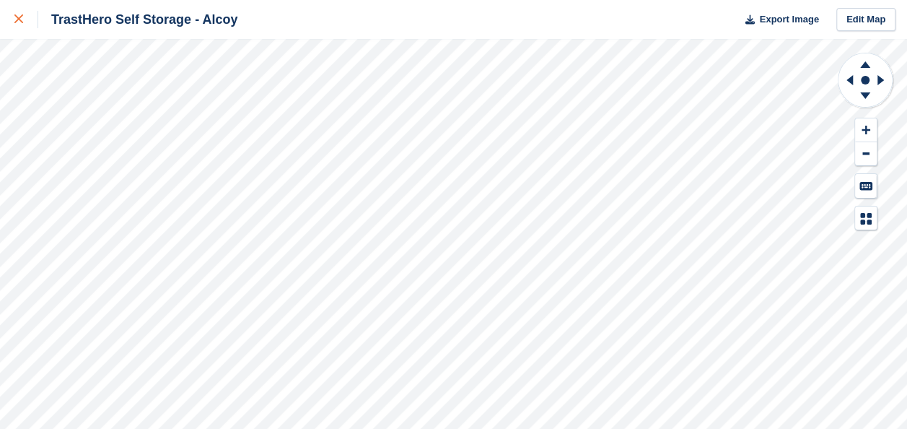
click at [23, 17] on div at bounding box center [26, 19] width 24 height 17
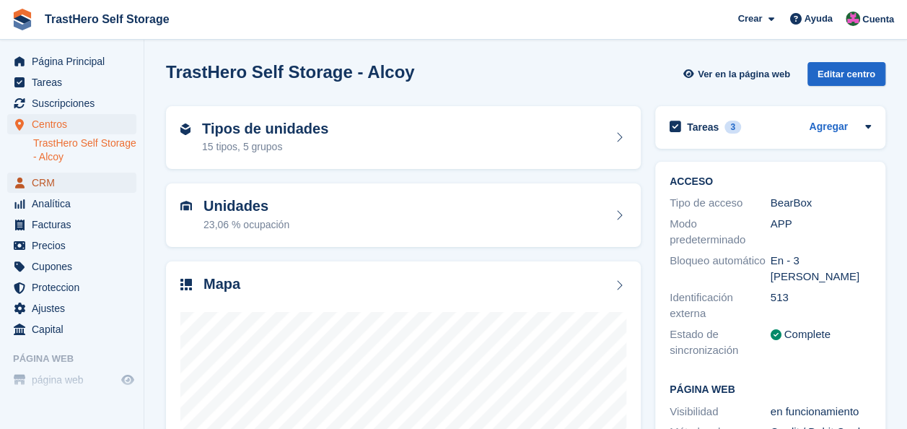
click at [71, 181] on span "CRM" at bounding box center [75, 182] width 87 height 20
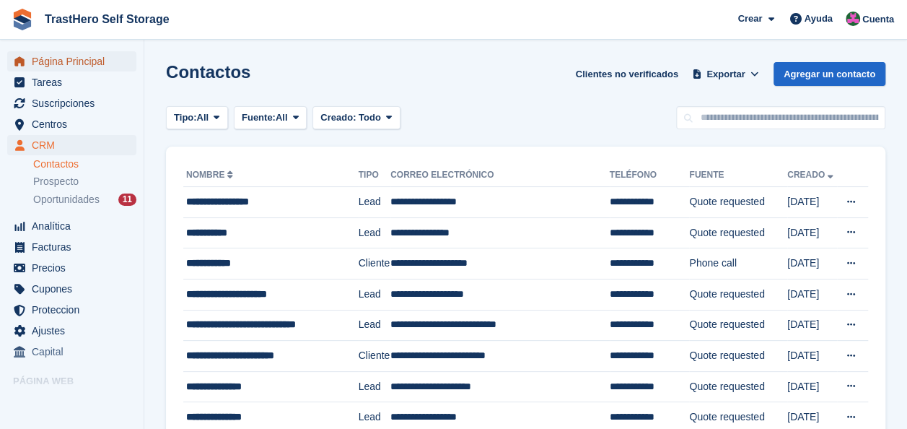
click at [76, 62] on span "Página Principal" at bounding box center [75, 61] width 87 height 20
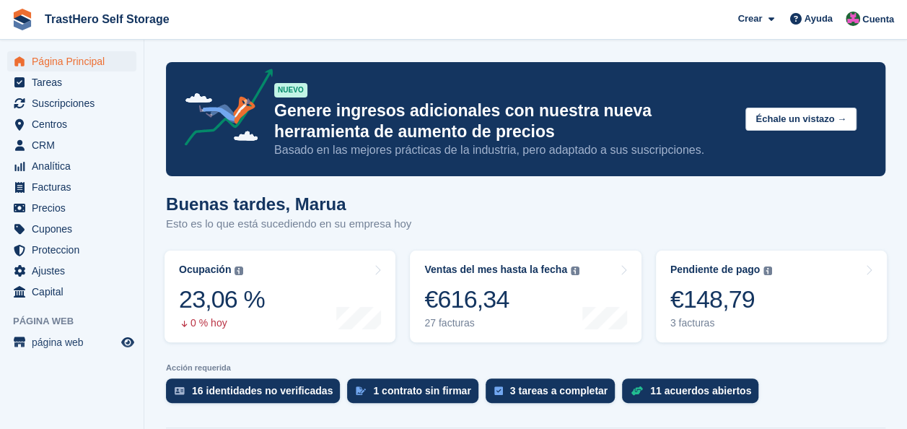
click at [906, 68] on html "TrastHero Self Storage Crear Suscripción Factura Contacto Trato Descuento Págin…" at bounding box center [453, 214] width 907 height 429
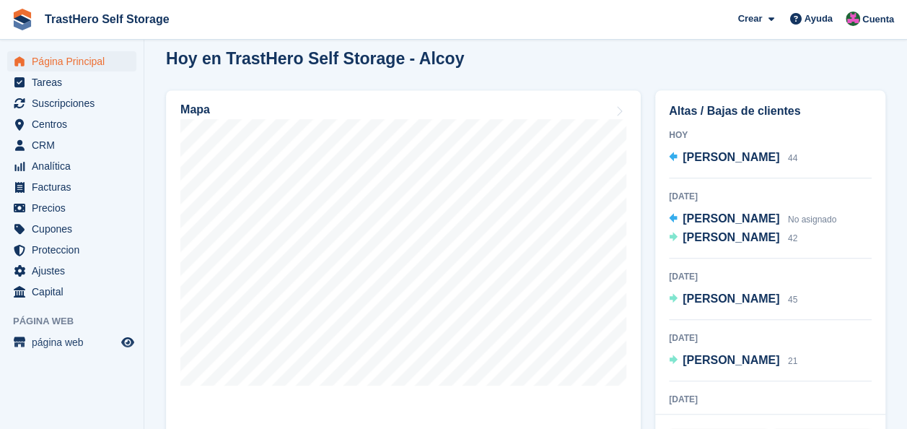
scroll to position [408, 0]
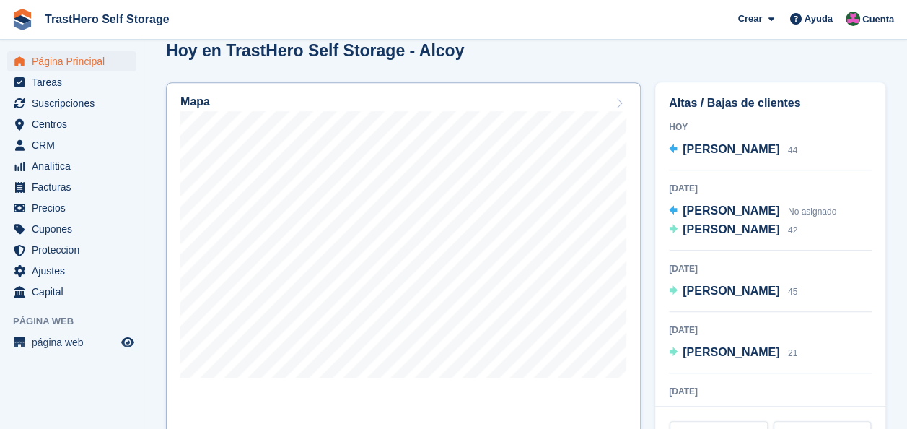
click at [621, 106] on icon at bounding box center [619, 103] width 14 height 12
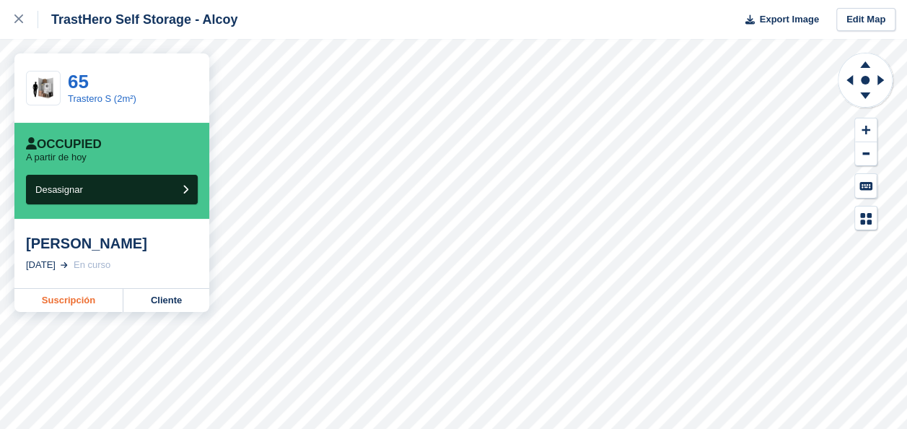
click at [100, 300] on link "Suscripción" at bounding box center [68, 300] width 109 height 23
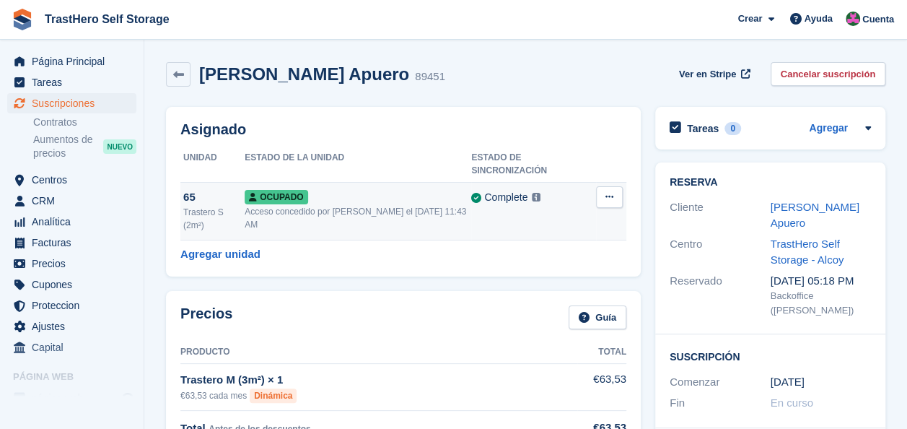
click at [331, 205] on div "Acceso concedido por Marua Grioui el 8th Jul, 11:43 AM" at bounding box center [358, 218] width 227 height 26
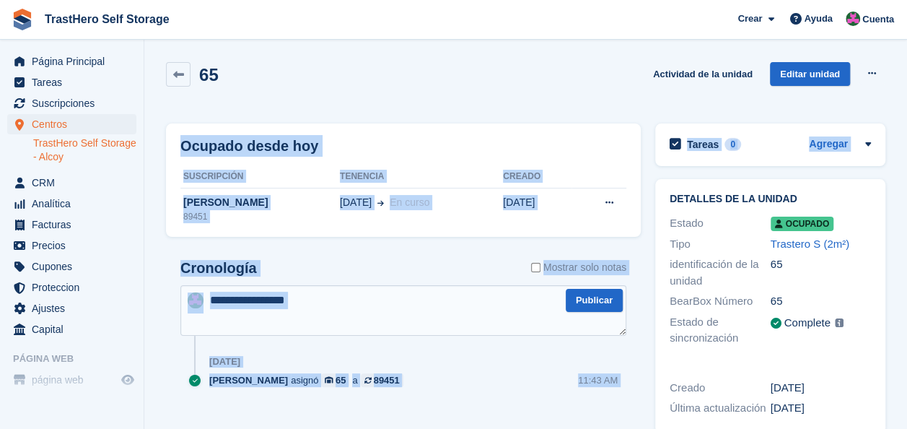
drag, startPoint x: 905, startPoint y: 74, endPoint x: 912, endPoint y: 121, distance: 47.5
click at [906, 121] on html "TrastHero Self Storage Crear Suscripción [GEOGRAPHIC_DATA] Contacto Trato Descu…" at bounding box center [453, 214] width 907 height 429
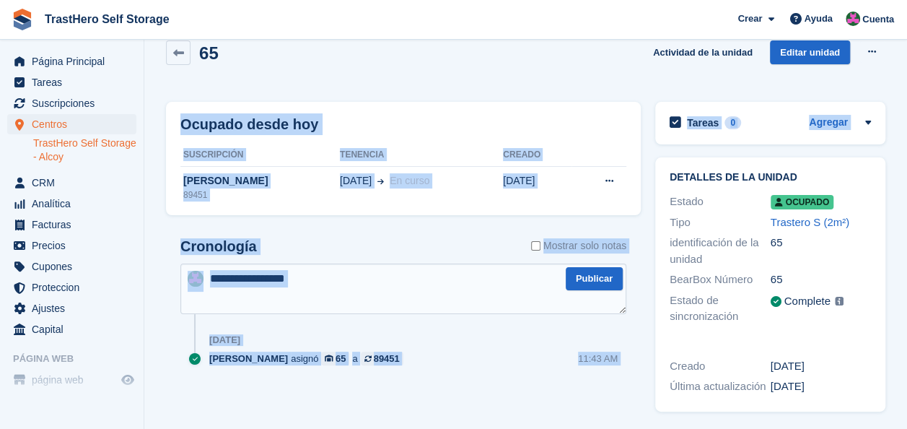
click at [902, 152] on section "65 Actividad de la unidad Editar unidad Bloquear Desasignar Ocupado desde [DATE…" at bounding box center [525, 203] width 763 height 450
